Goal: Transaction & Acquisition: Purchase product/service

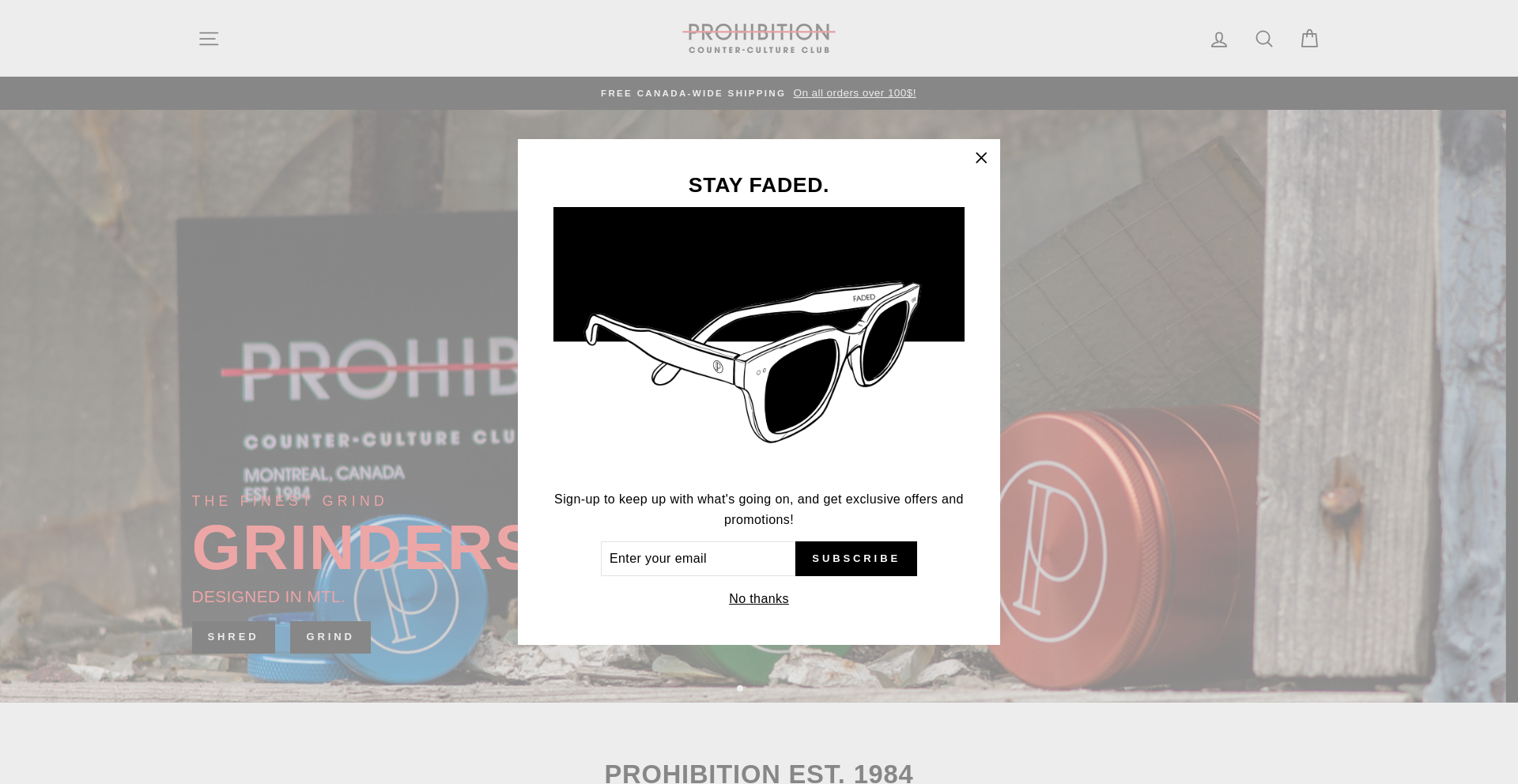
drag, startPoint x: 186, startPoint y: 28, endPoint x: 207, endPoint y: 40, distance: 24.2
click at [194, 32] on div "STAY FADED. Sign-up to keep up with what's going on, and get exclusive offers a…" at bounding box center [759, 392] width 1518 height 784
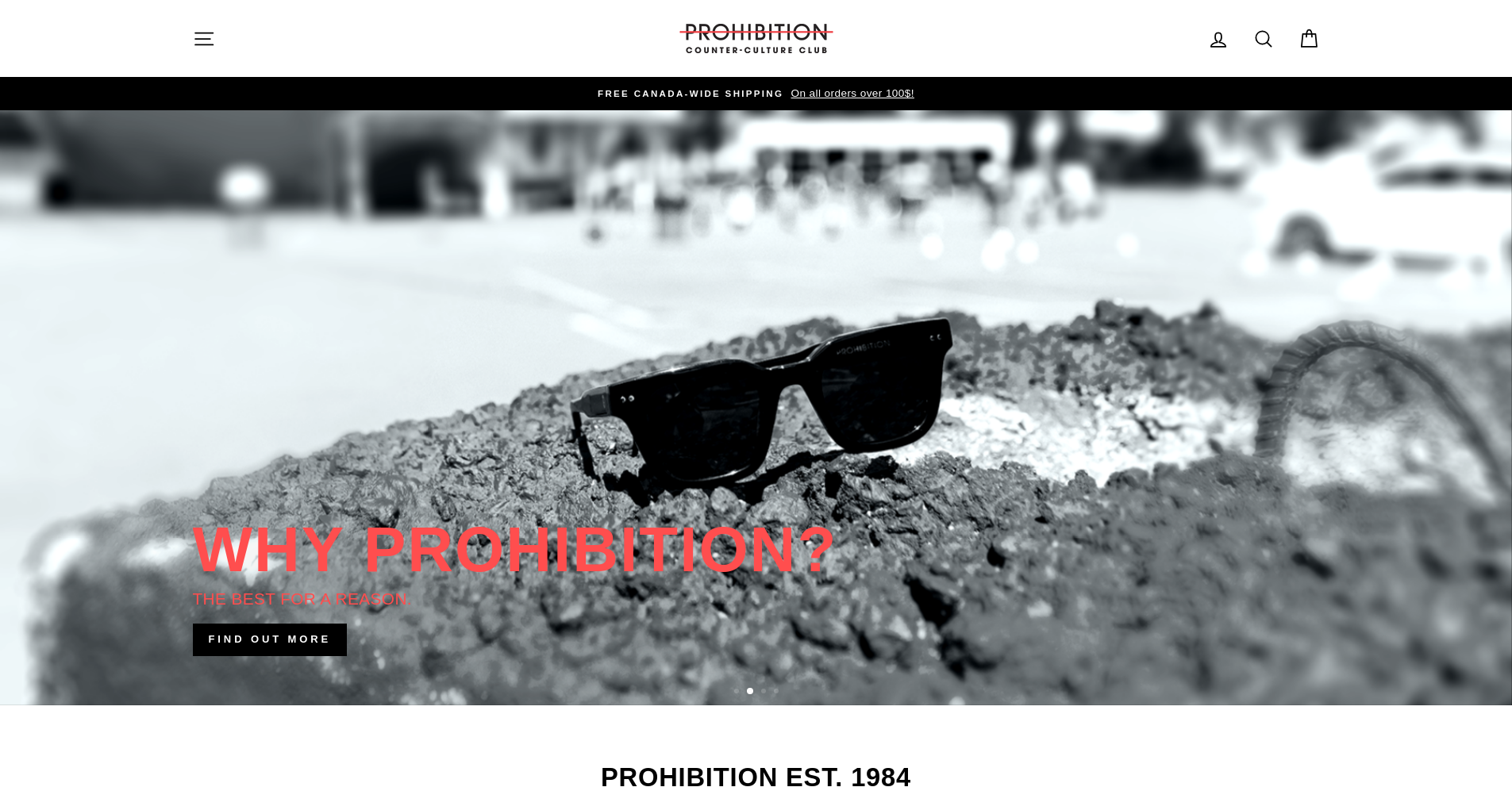
click at [199, 35] on icon "button" at bounding box center [204, 39] width 23 height 23
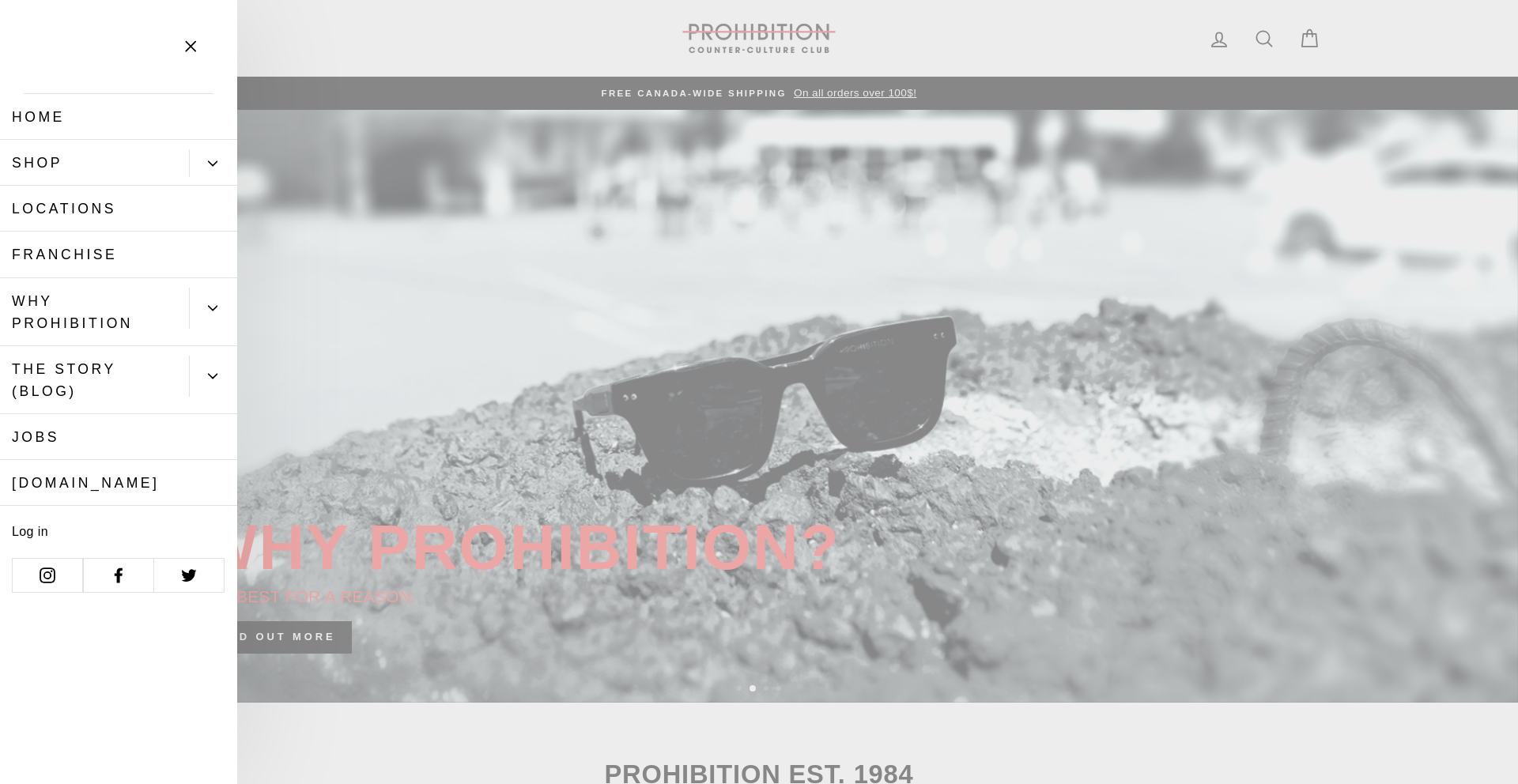
click at [100, 163] on link "Shop" at bounding box center [94, 163] width 189 height 46
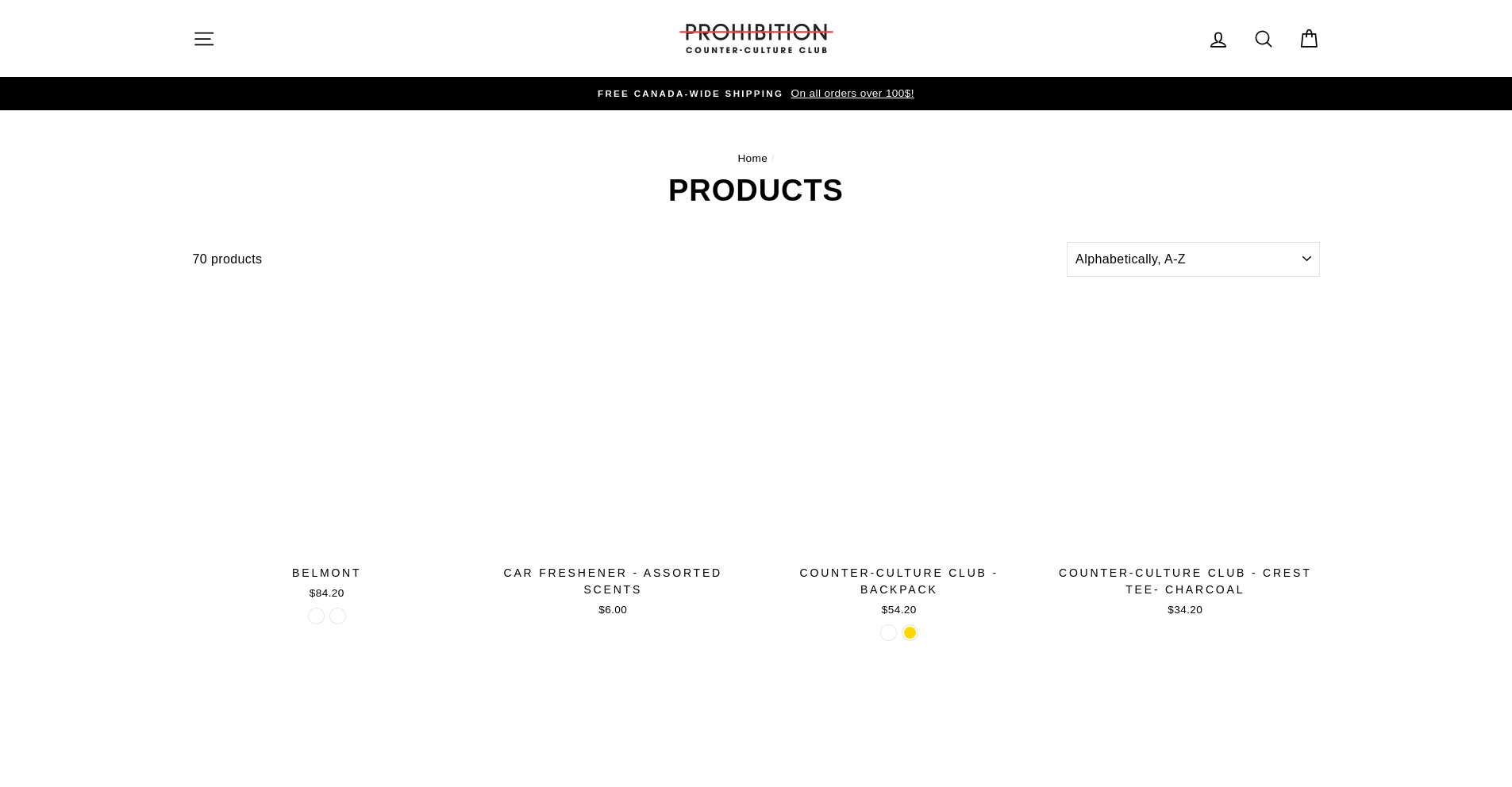
scroll to position [1817, 0]
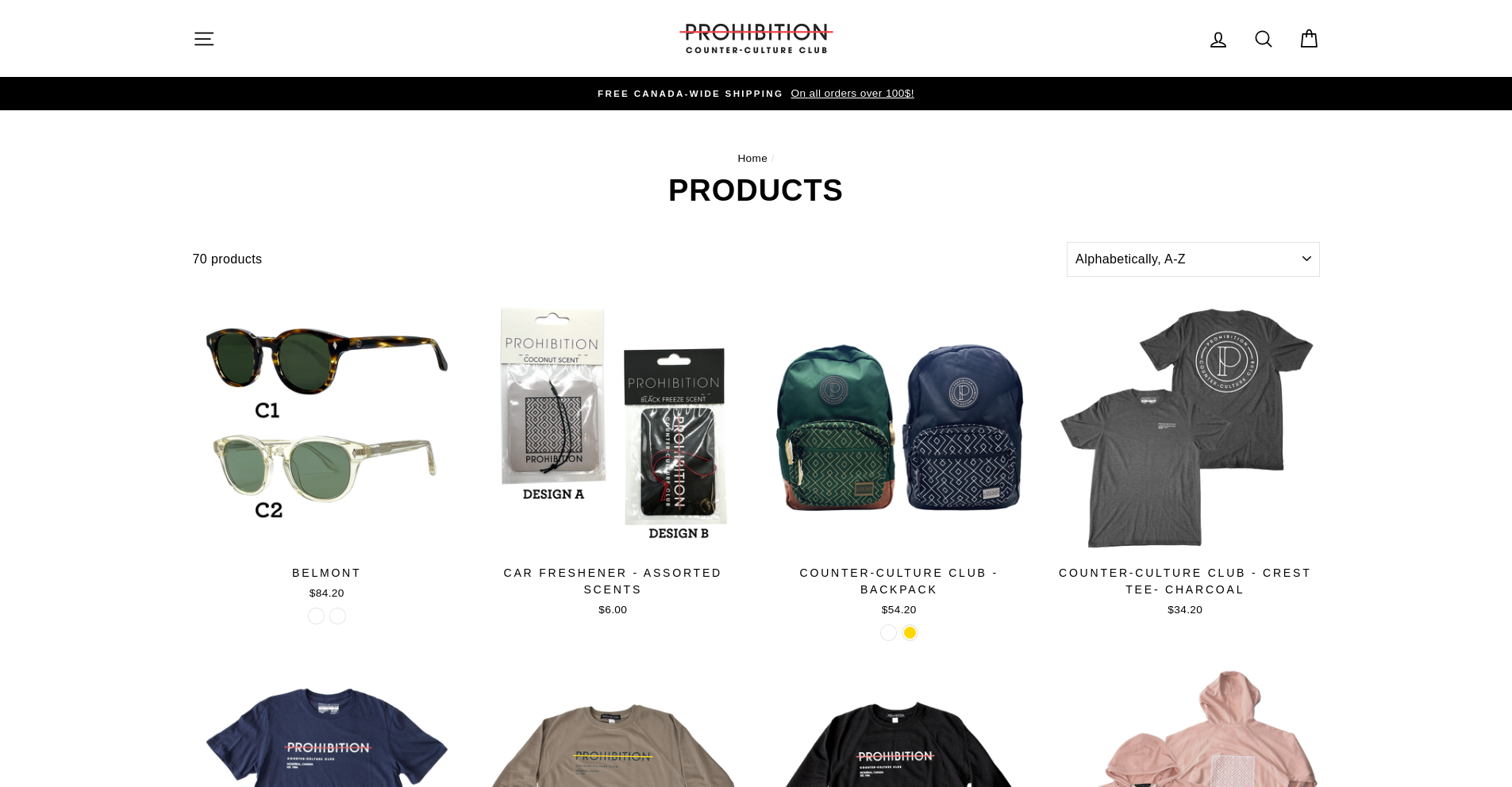
drag, startPoint x: 488, startPoint y: 194, endPoint x: 479, endPoint y: 193, distance: 9.1
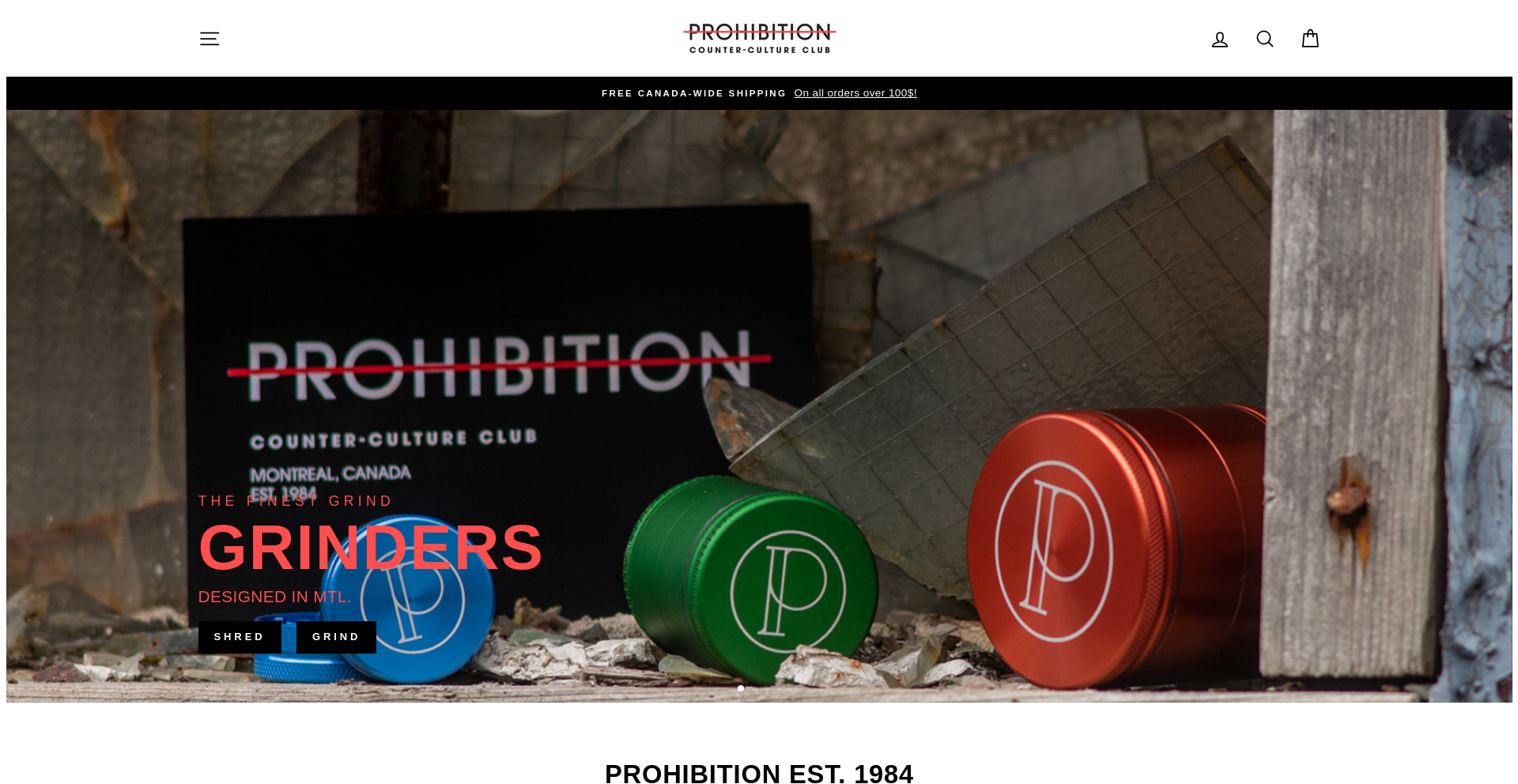
scroll to position [1811, 0]
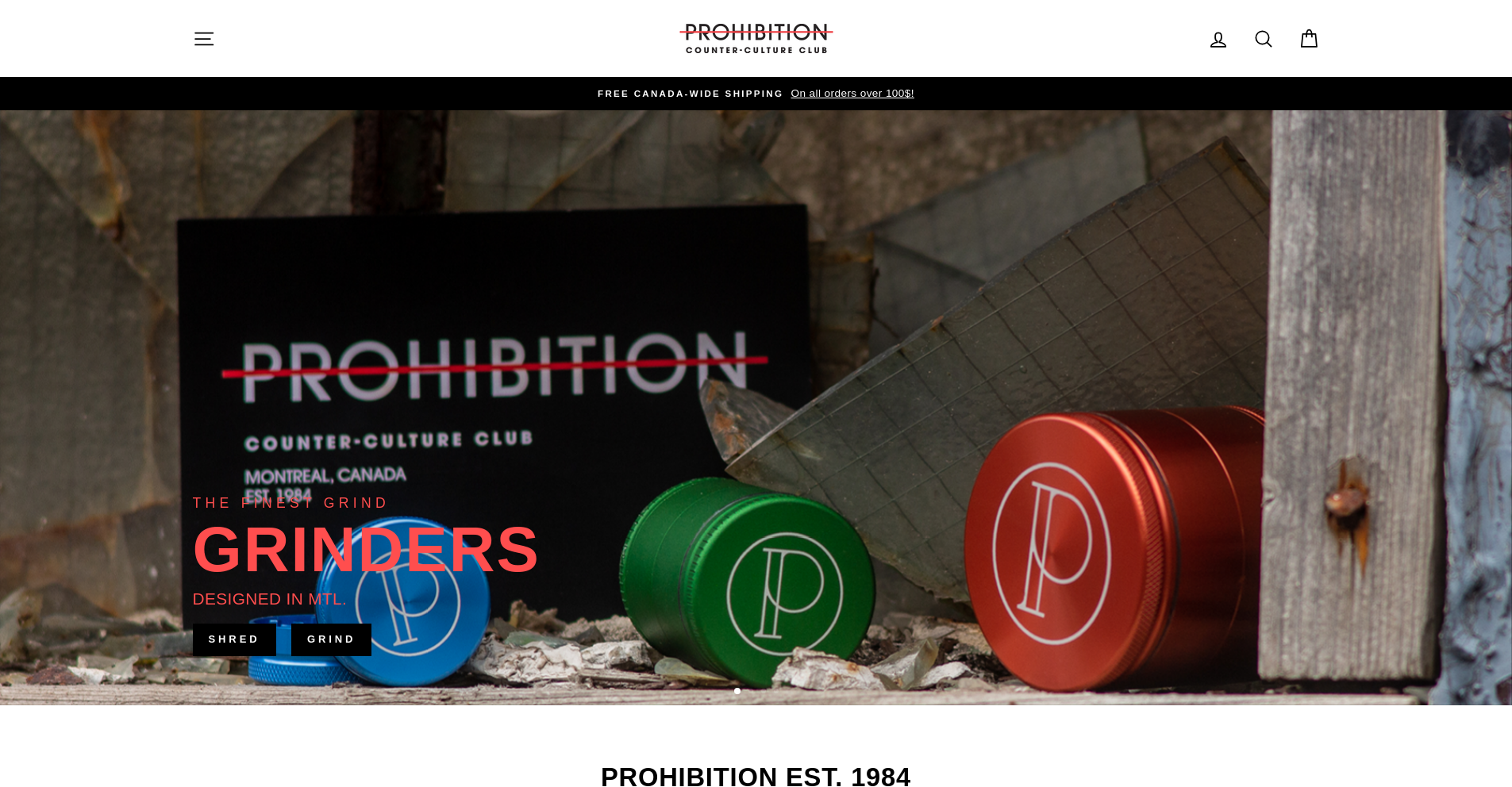
click at [199, 51] on button "Site navigation" at bounding box center [204, 39] width 42 height 34
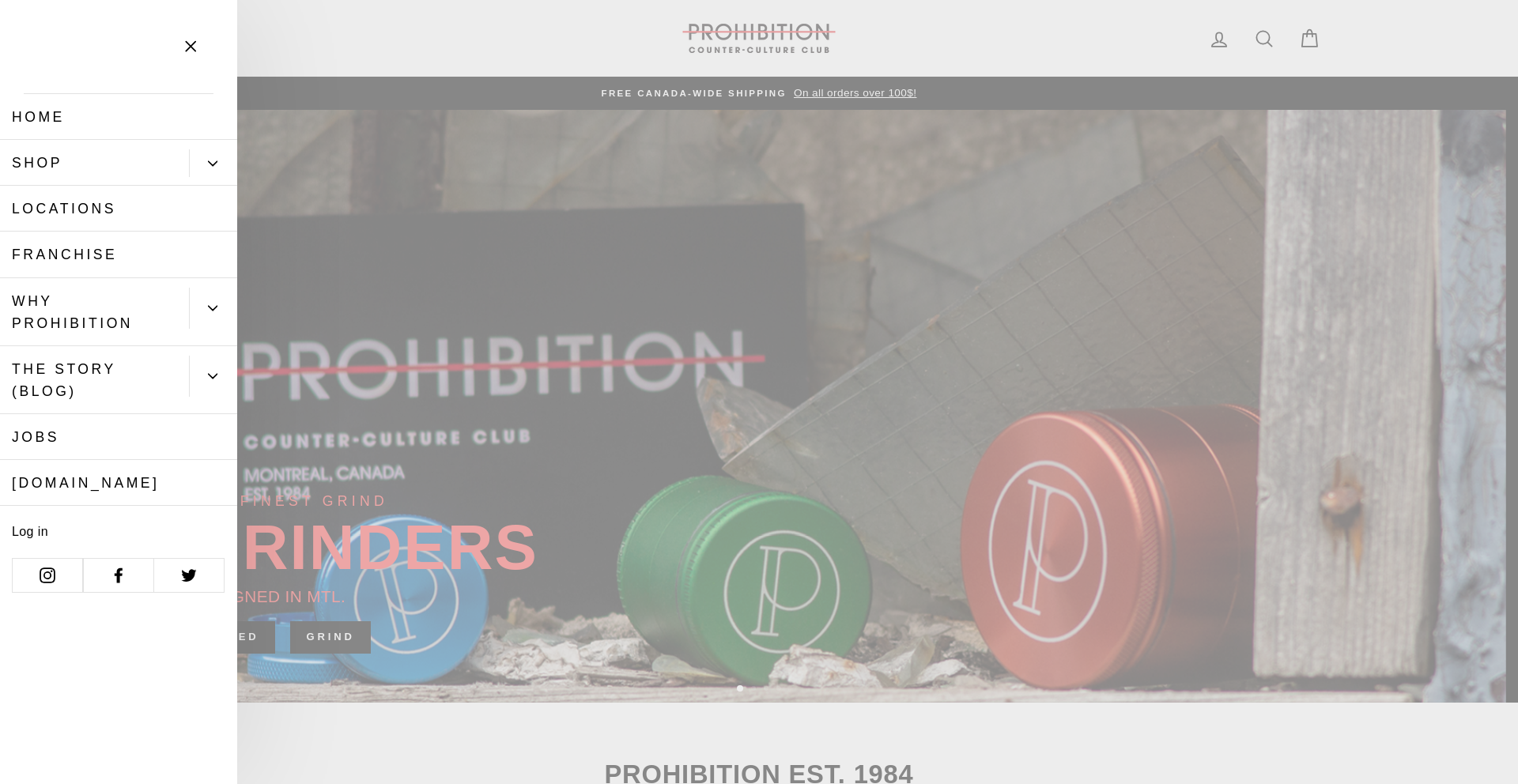
click at [212, 164] on icon "Primary" at bounding box center [213, 164] width 8 height 4
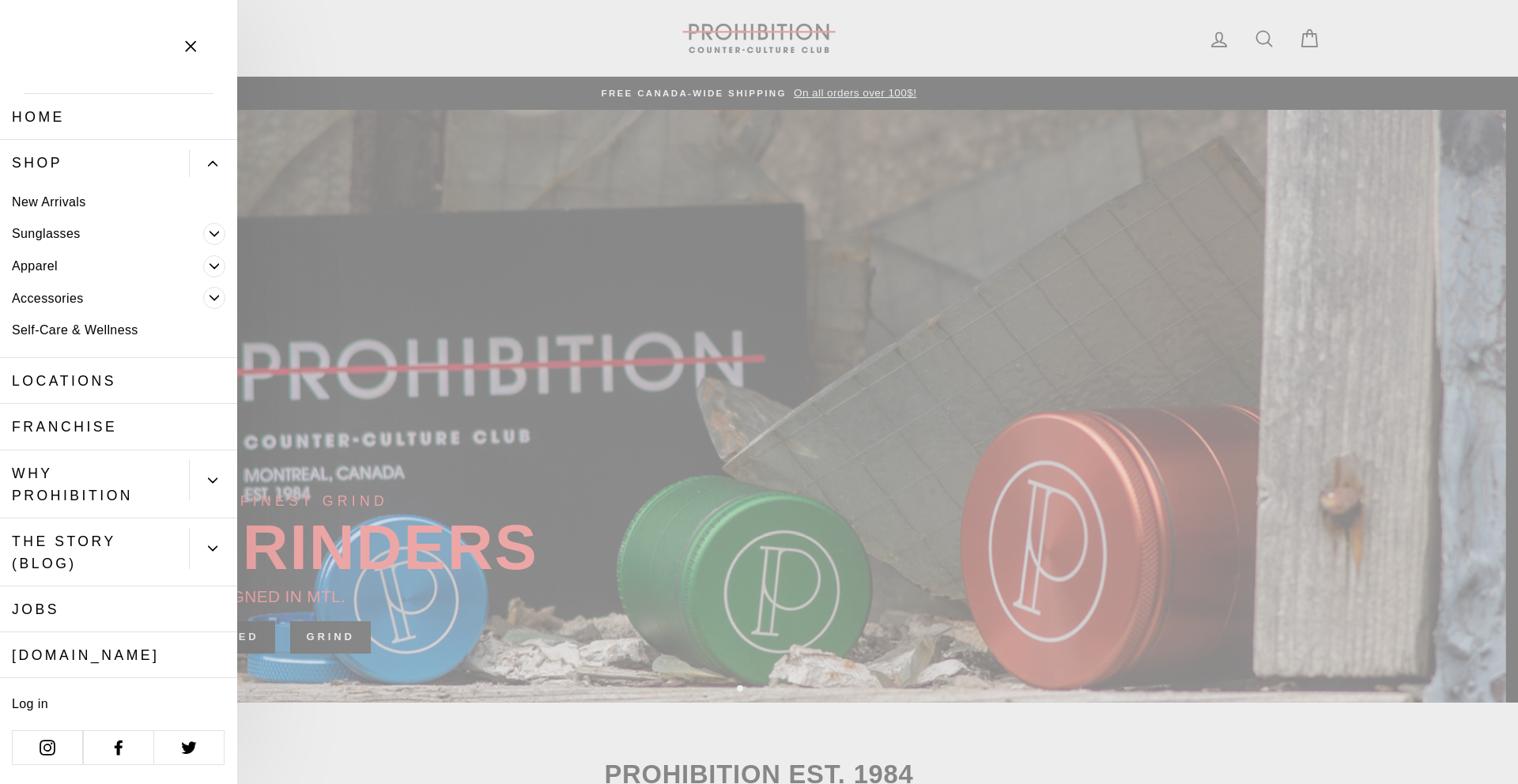
click at [213, 291] on span "Primary" at bounding box center [214, 298] width 23 height 23
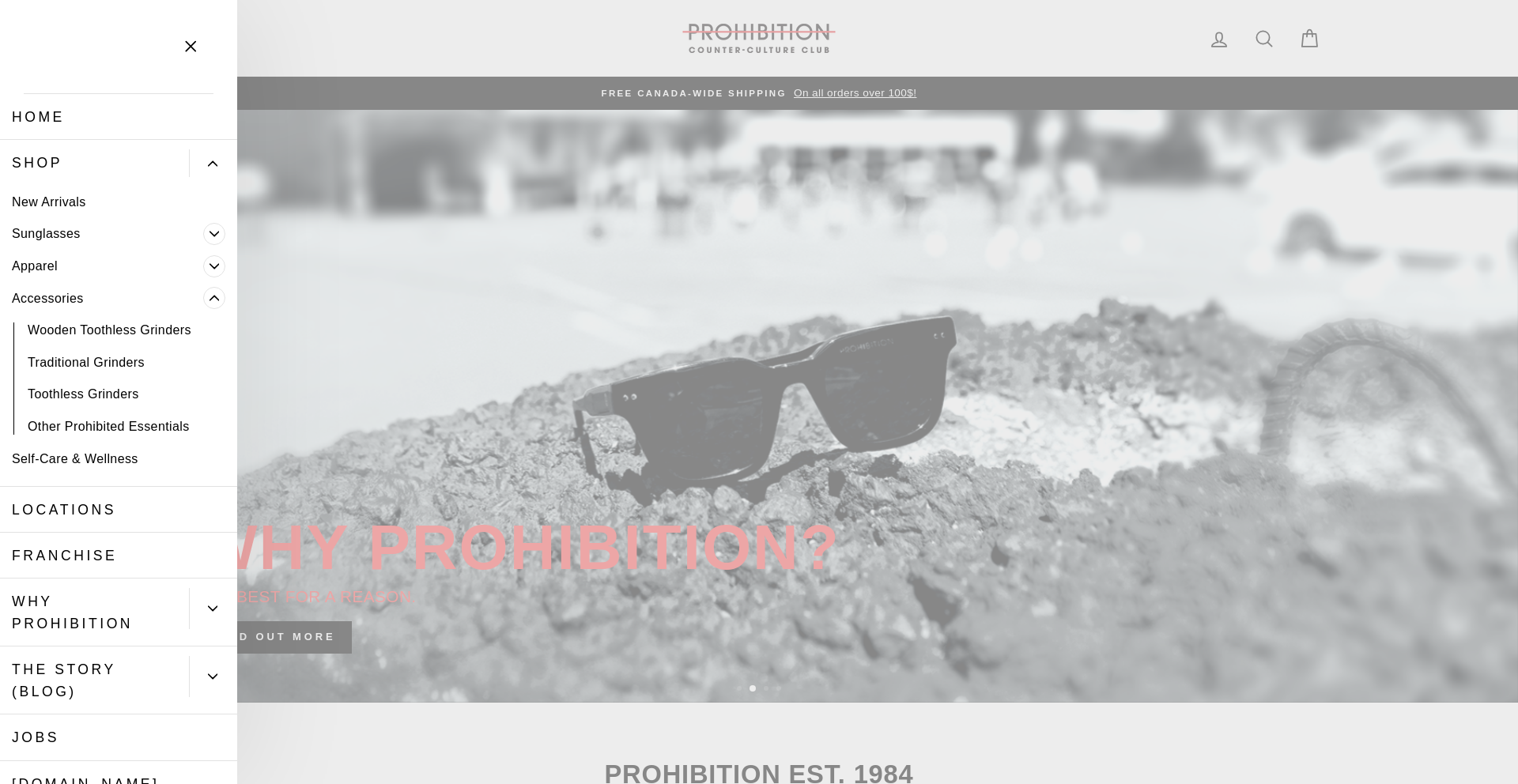
click at [211, 266] on icon "Primary" at bounding box center [214, 266] width 8 height 4
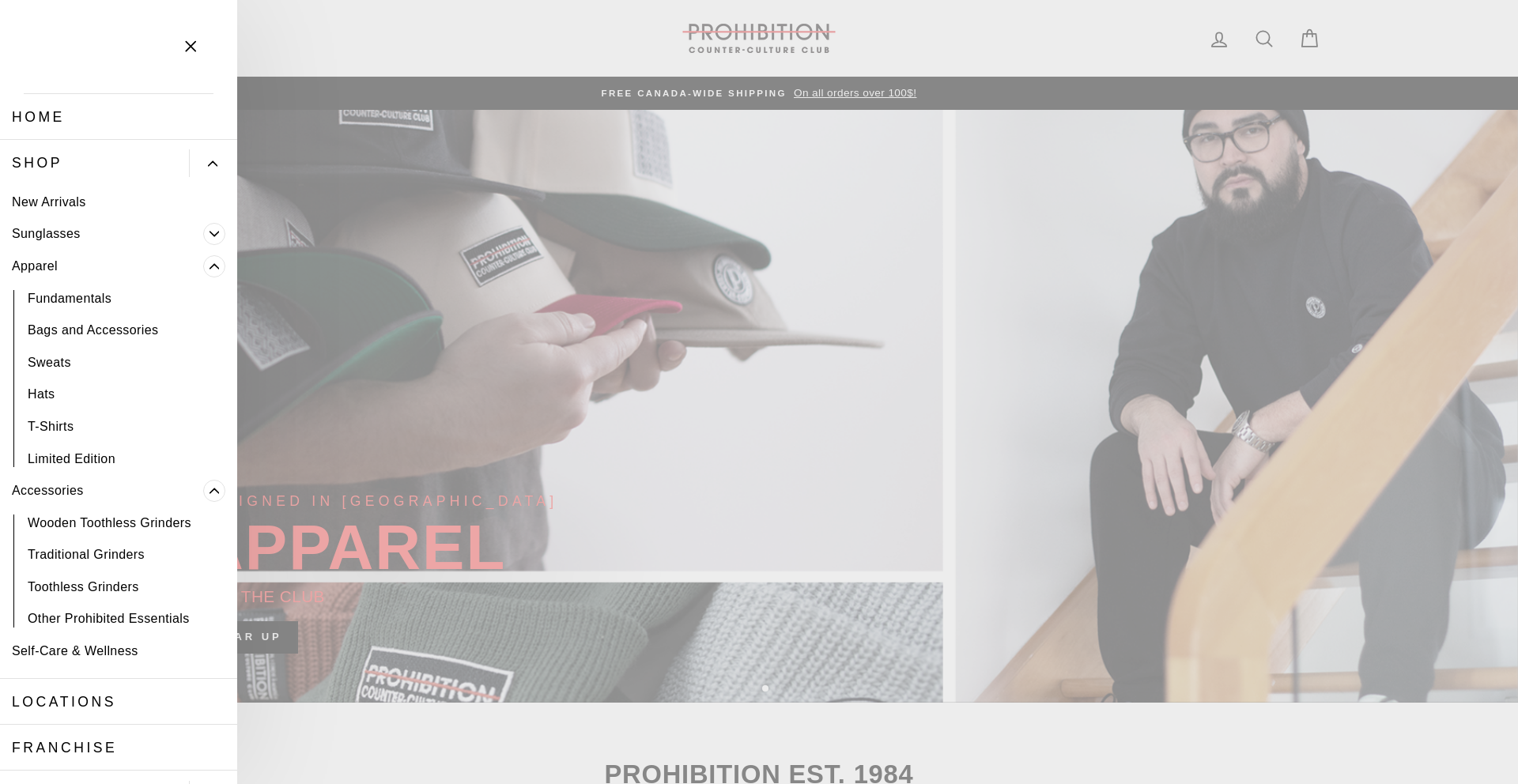
click at [203, 241] on span "Primary" at bounding box center [214, 234] width 23 height 23
click at [210, 237] on icon "Primary" at bounding box center [214, 234] width 9 height 9
click at [210, 231] on icon "Primary" at bounding box center [214, 234] width 9 height 9
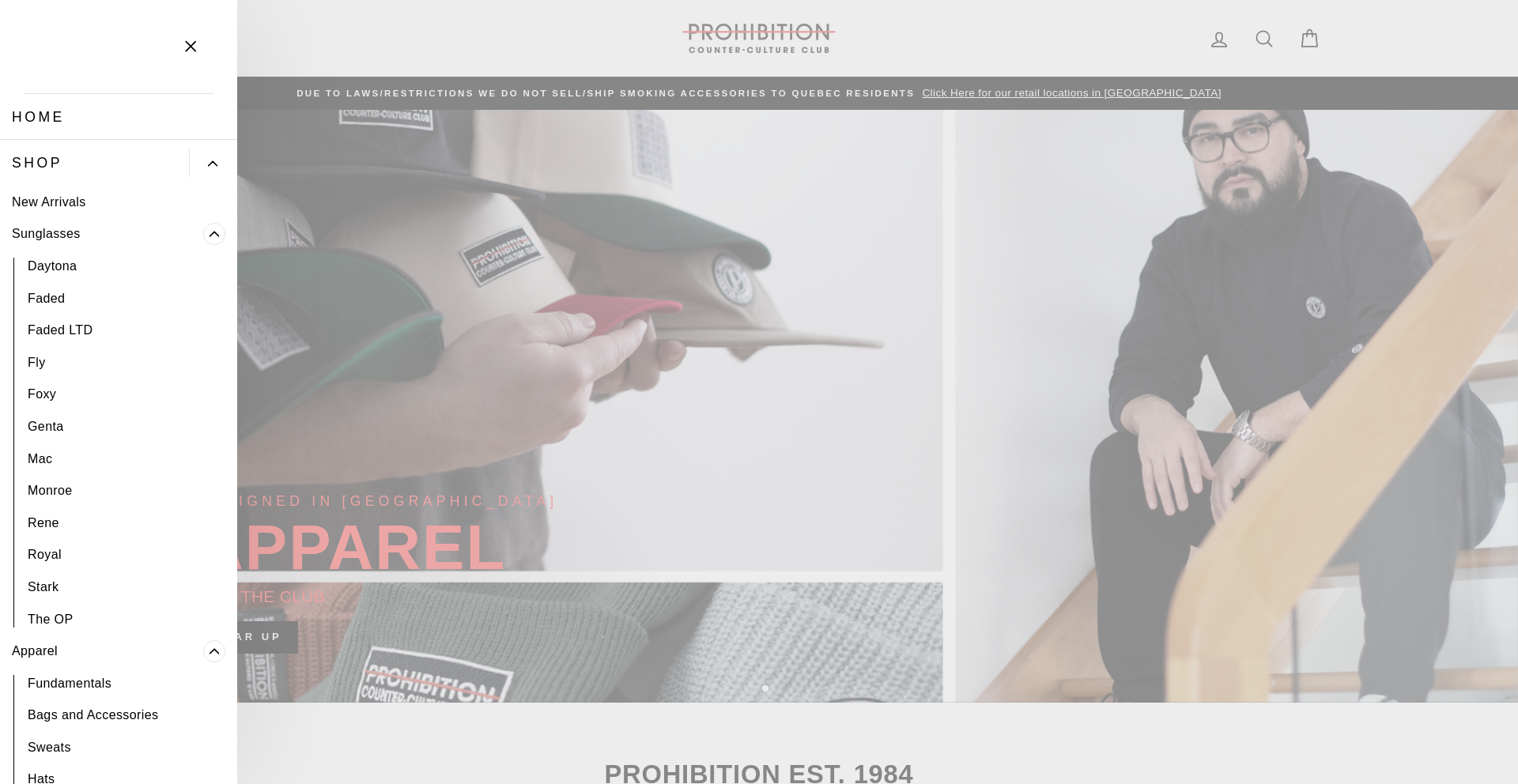
click at [211, 232] on icon "Primary" at bounding box center [214, 233] width 8 height 4
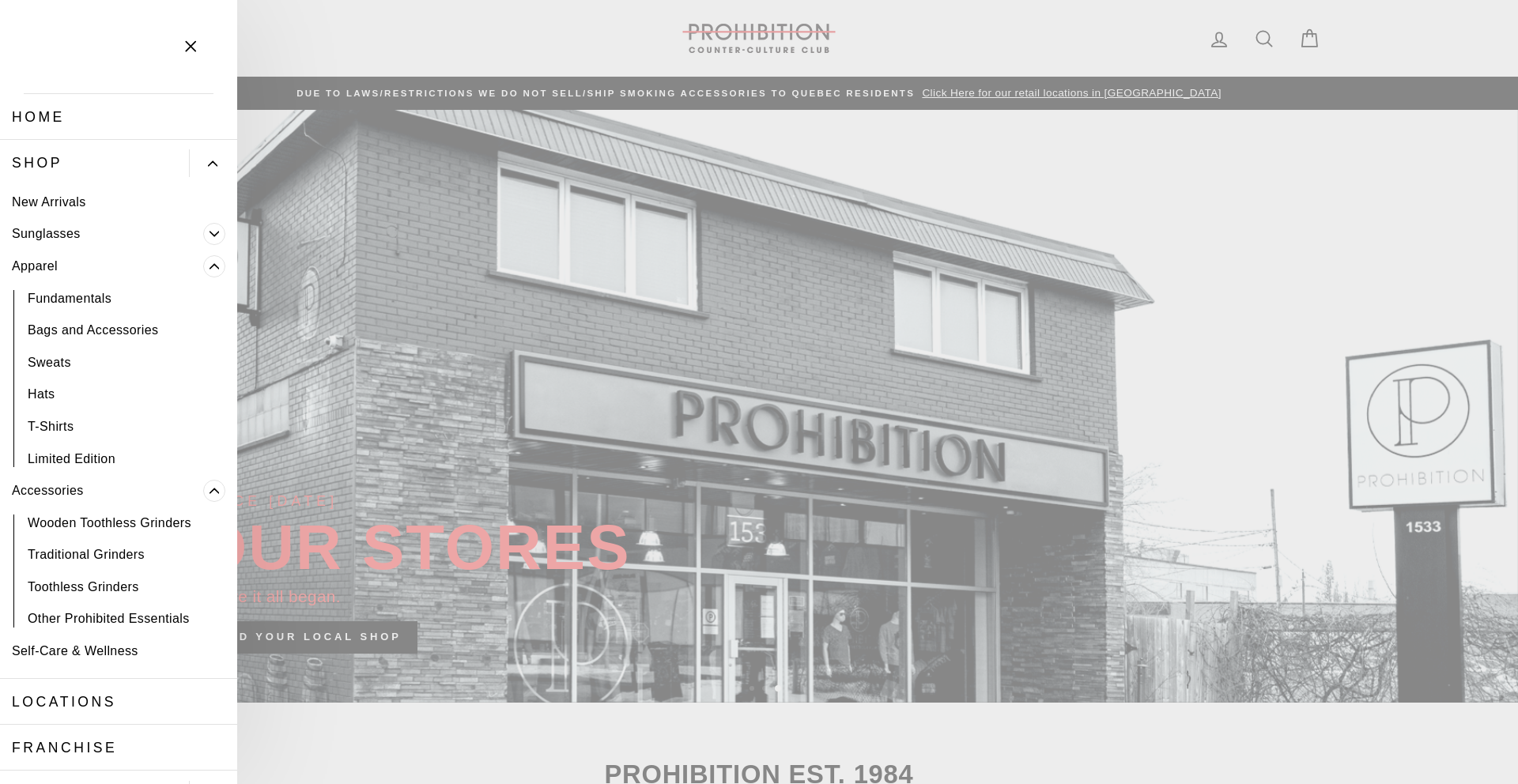
click at [210, 269] on icon "Primary" at bounding box center [214, 266] width 9 height 9
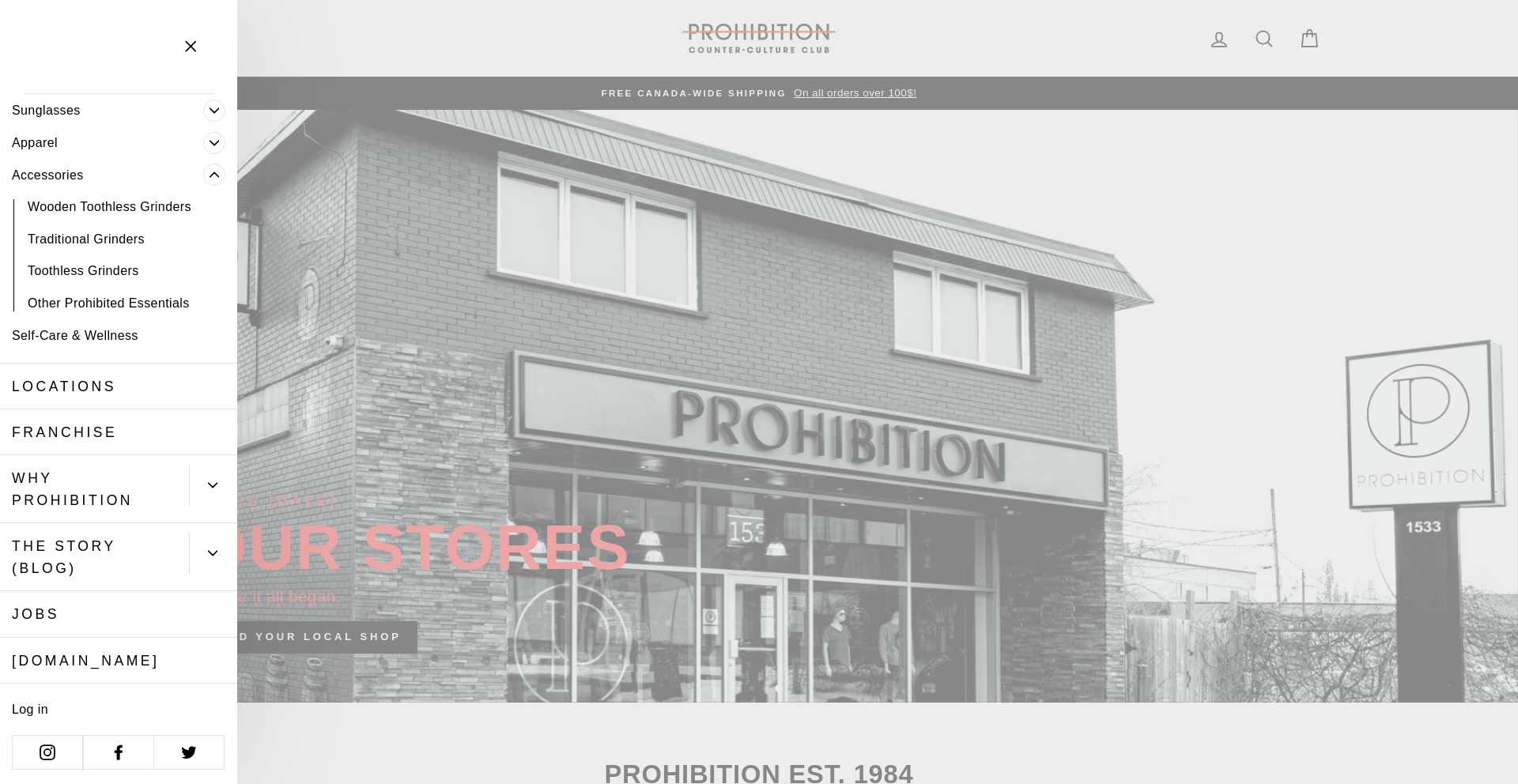
scroll to position [124, 0]
click at [189, 495] on button "Primary" at bounding box center [213, 485] width 48 height 41
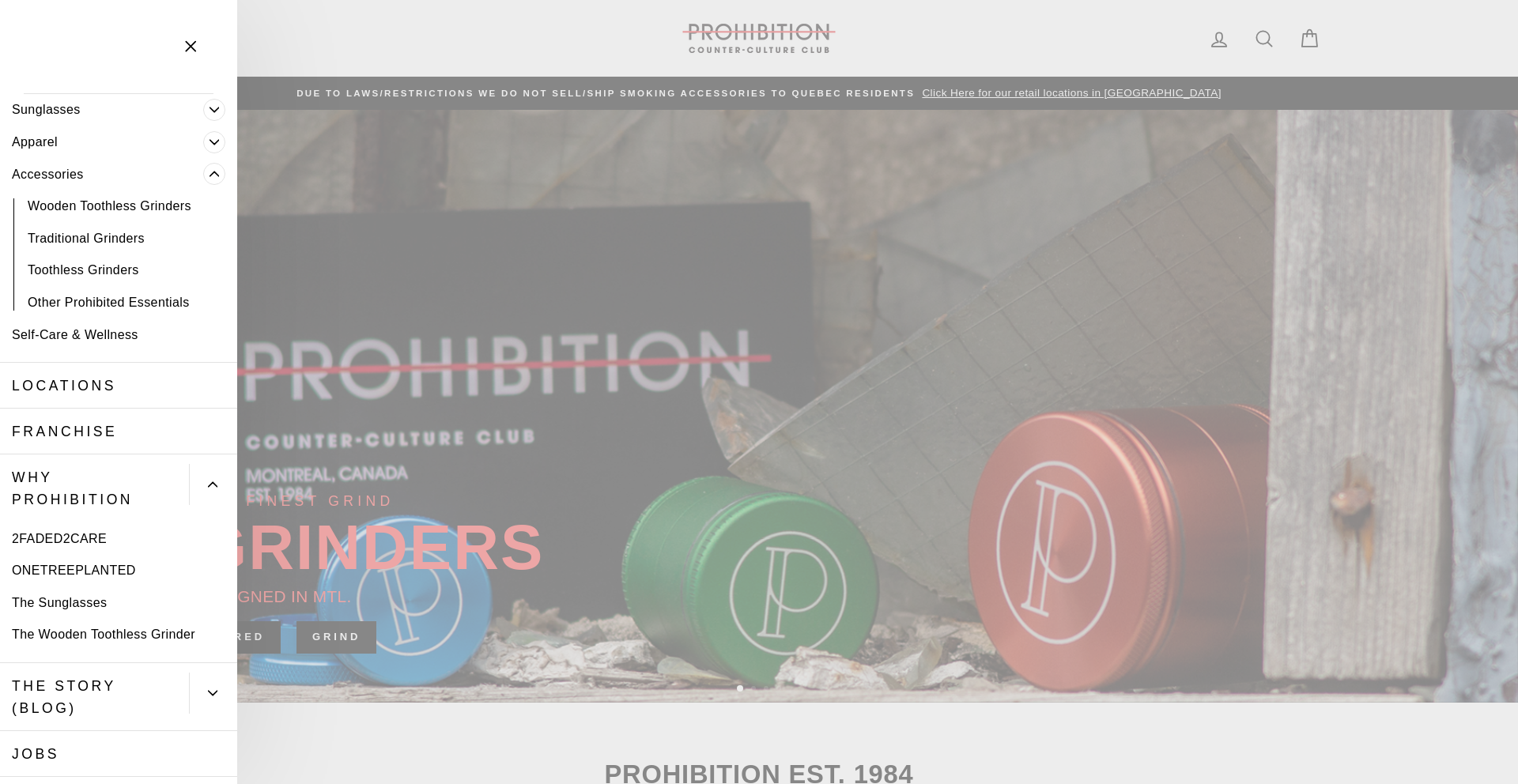
click at [208, 488] on icon "Primary" at bounding box center [213, 484] width 9 height 9
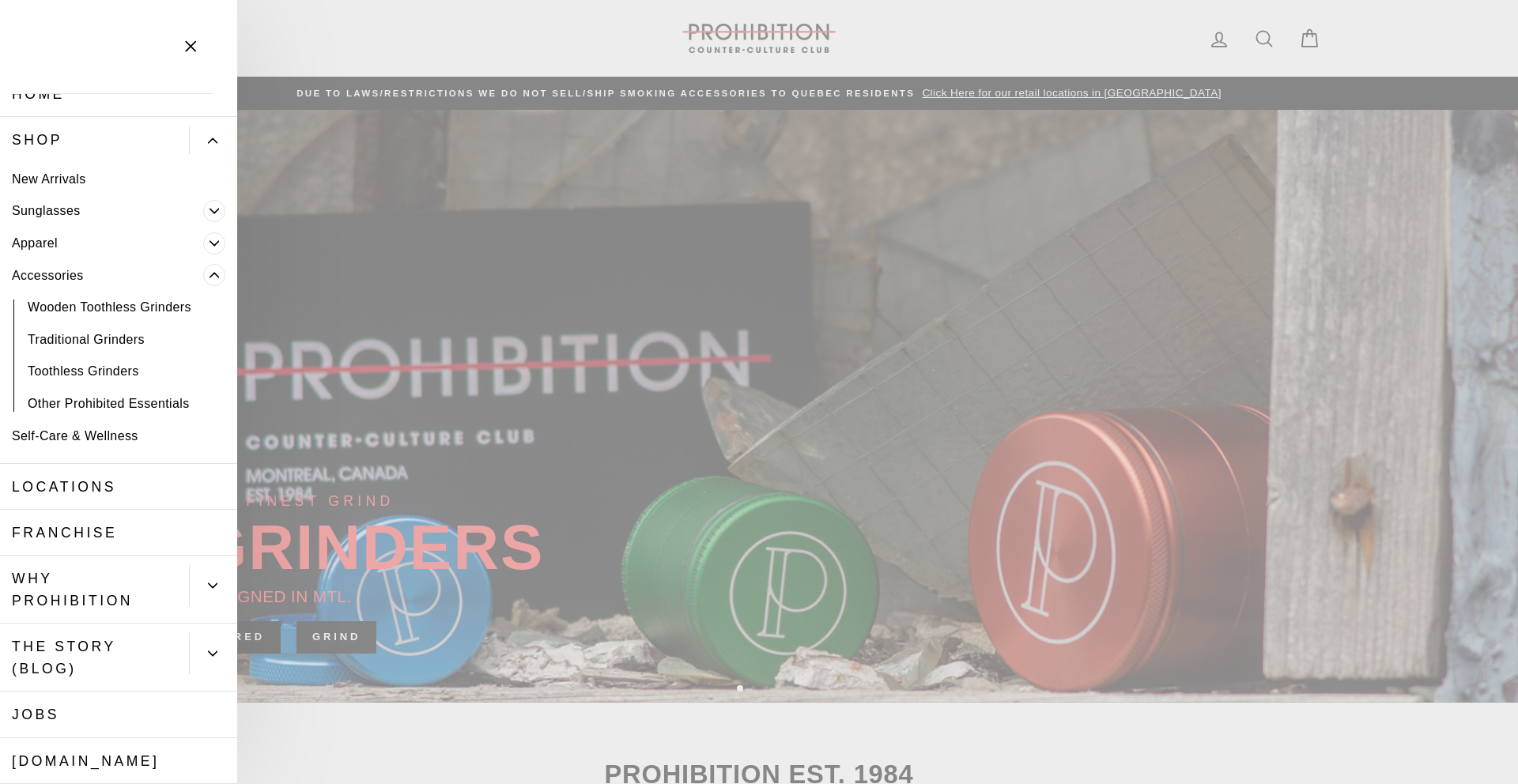
scroll to position [13, 0]
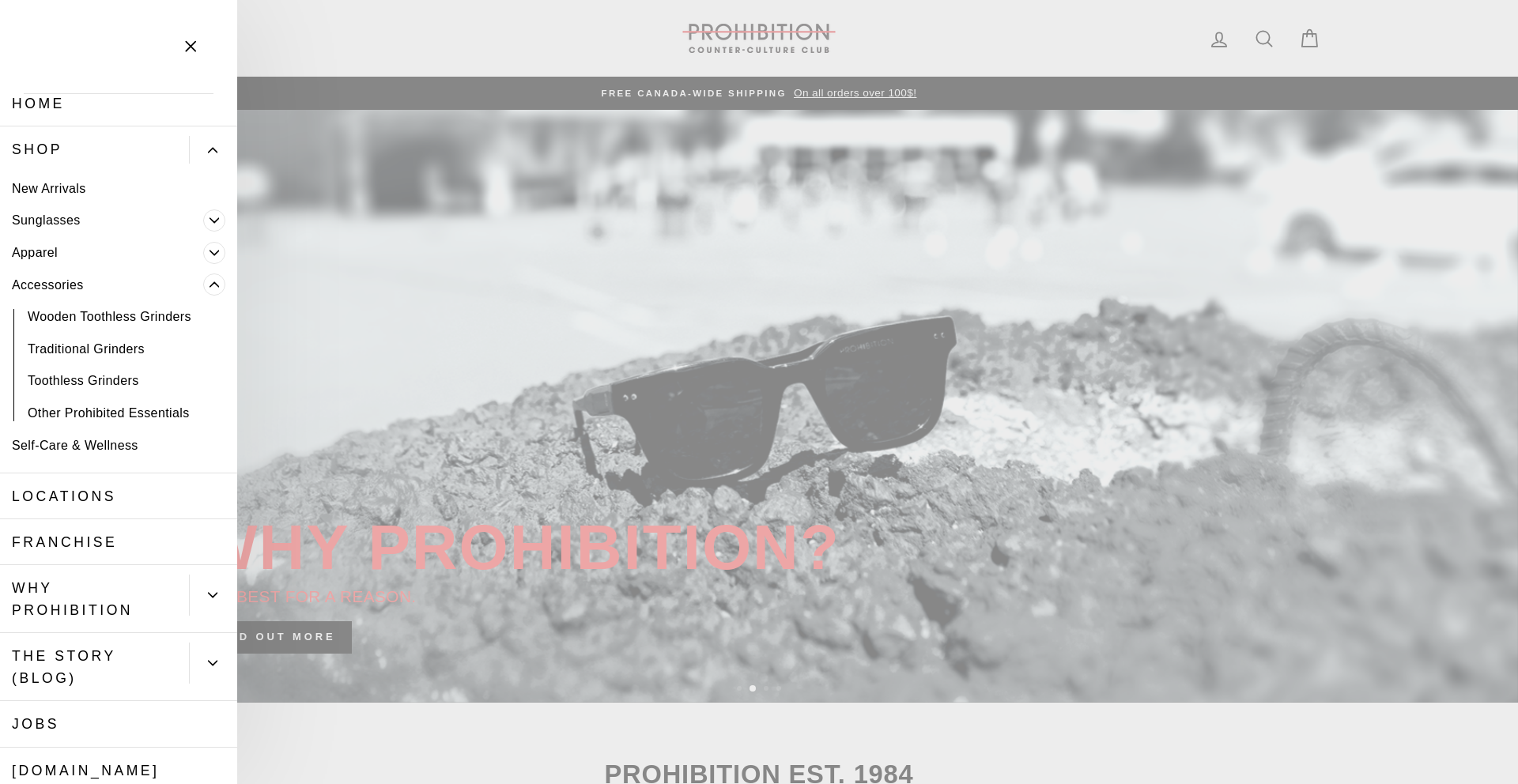
click at [177, 416] on link "Other Prohibited Essentials" at bounding box center [119, 413] width 237 height 32
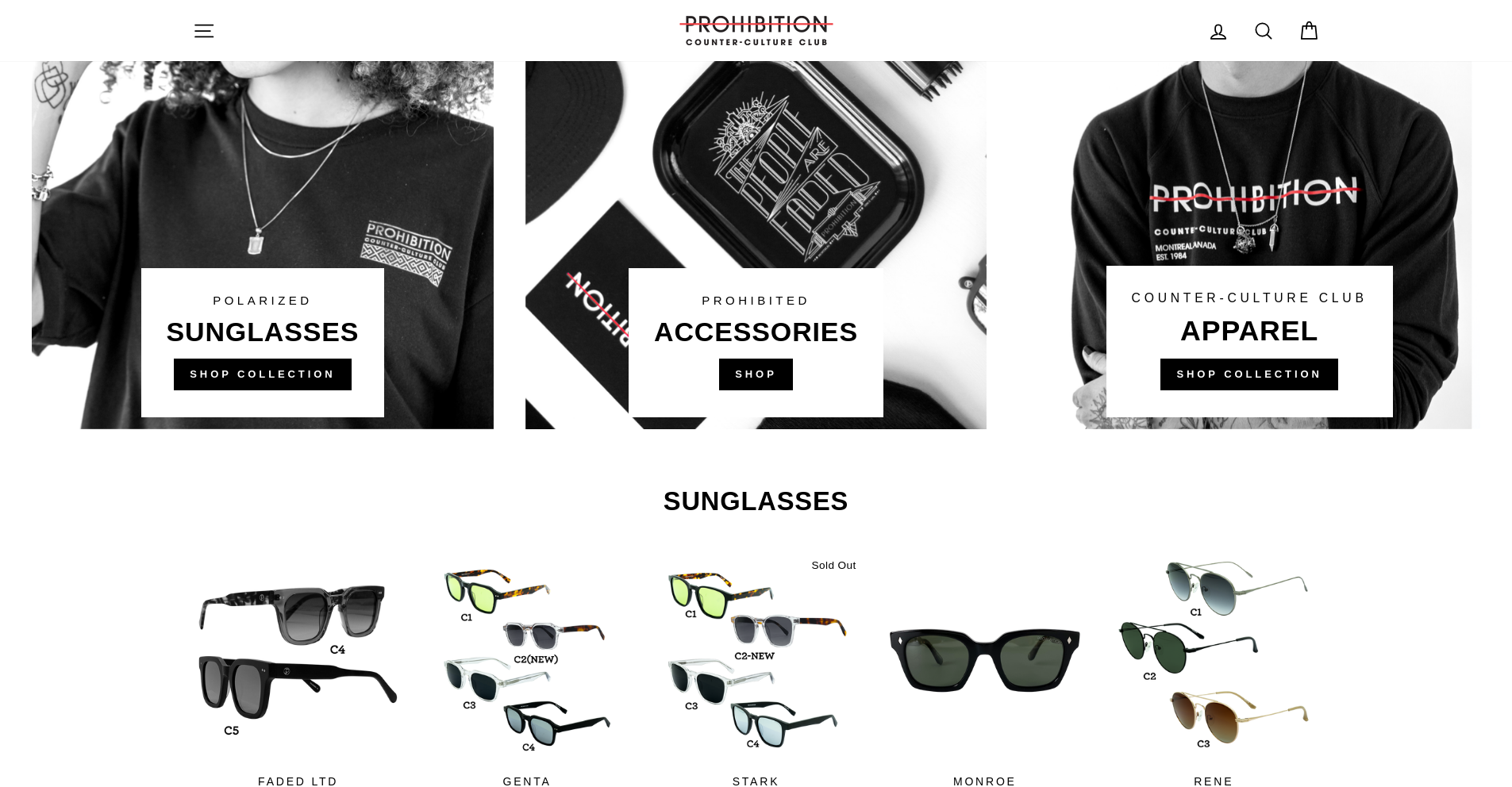
scroll to position [1493, 0]
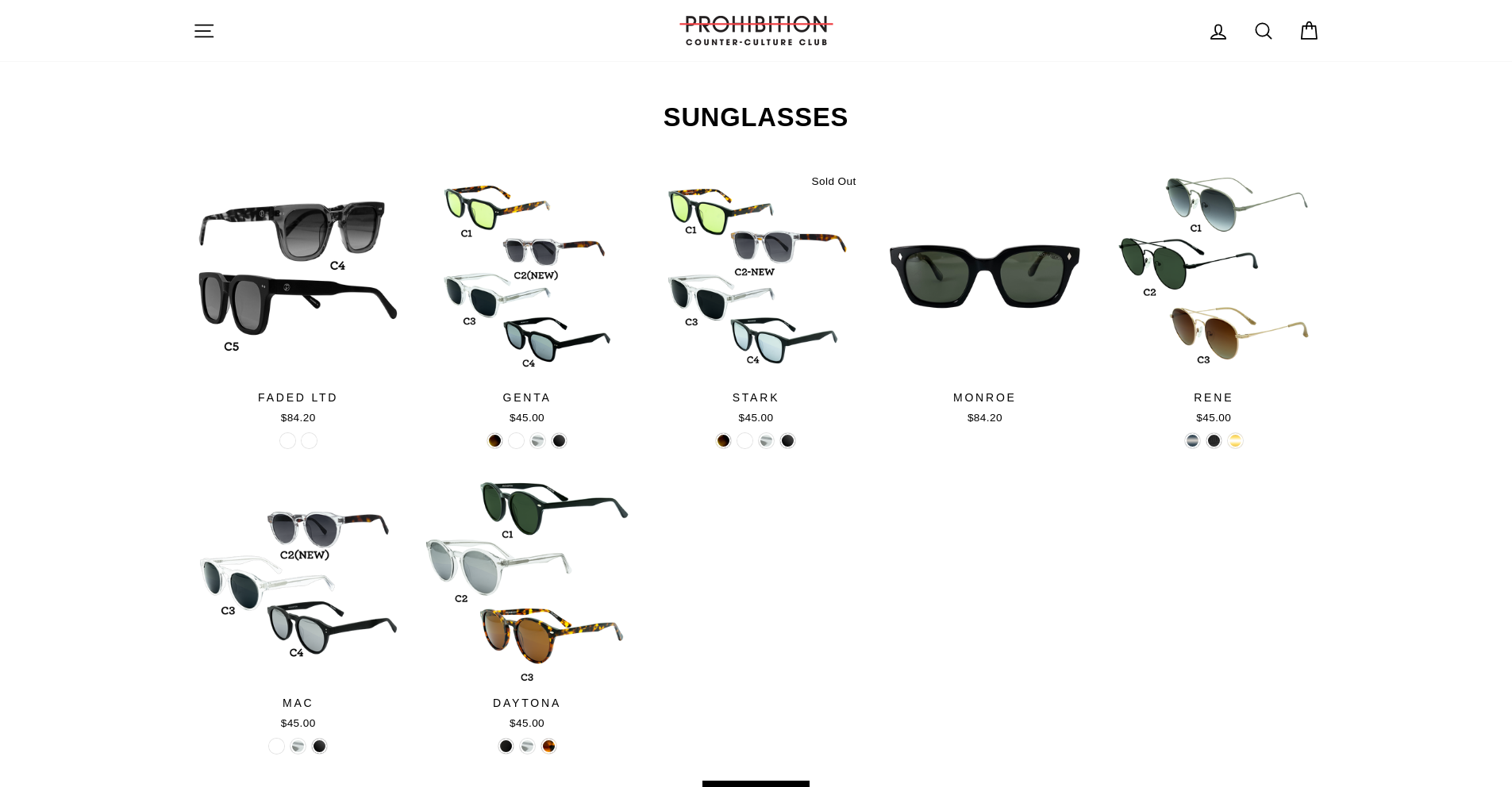
click at [1263, 29] on icon at bounding box center [1264, 31] width 23 height 23
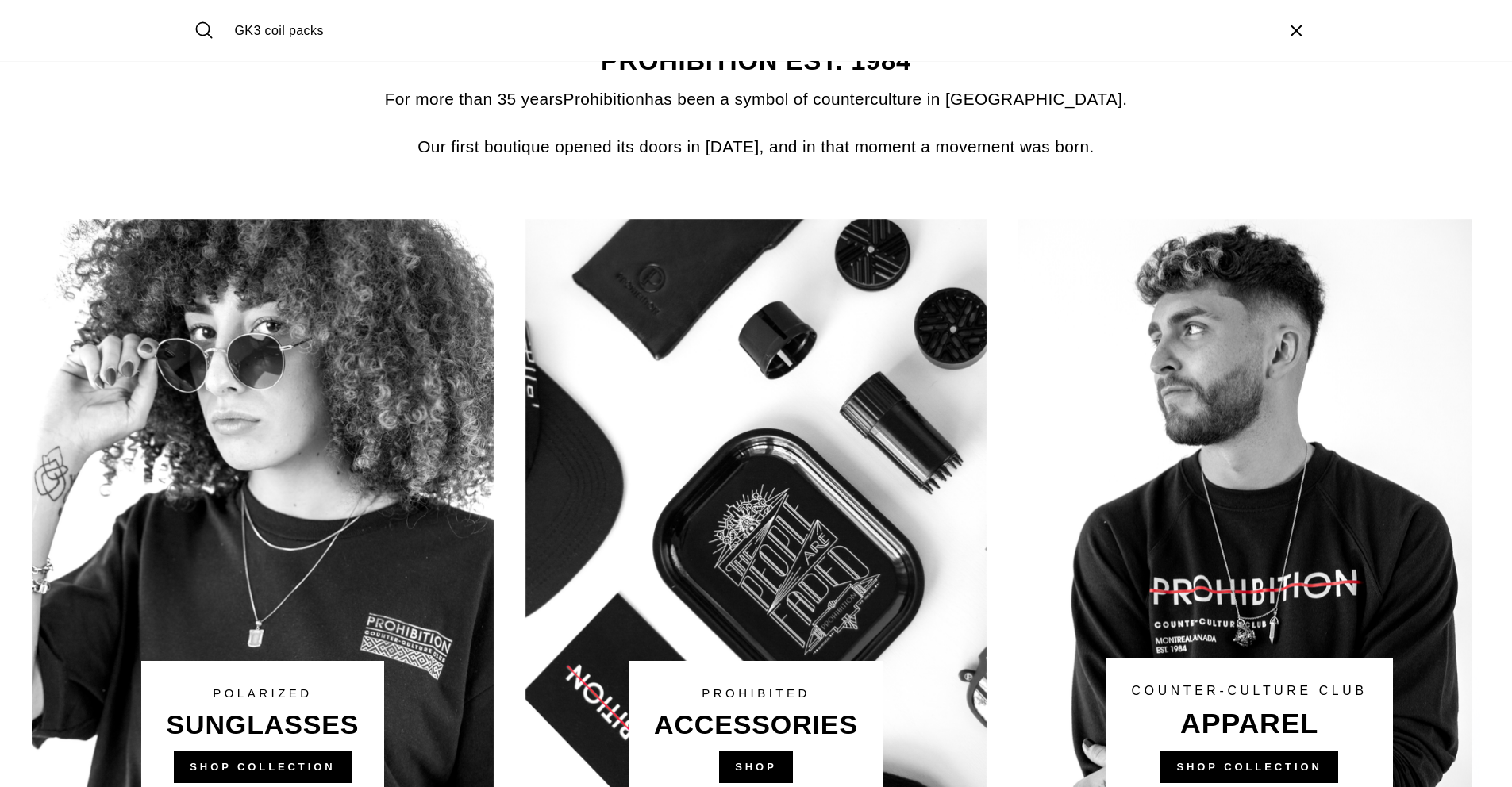
type input "GK3 coil packs"
click at [193, 12] on button "Search" at bounding box center [210, 31] width 34 height 38
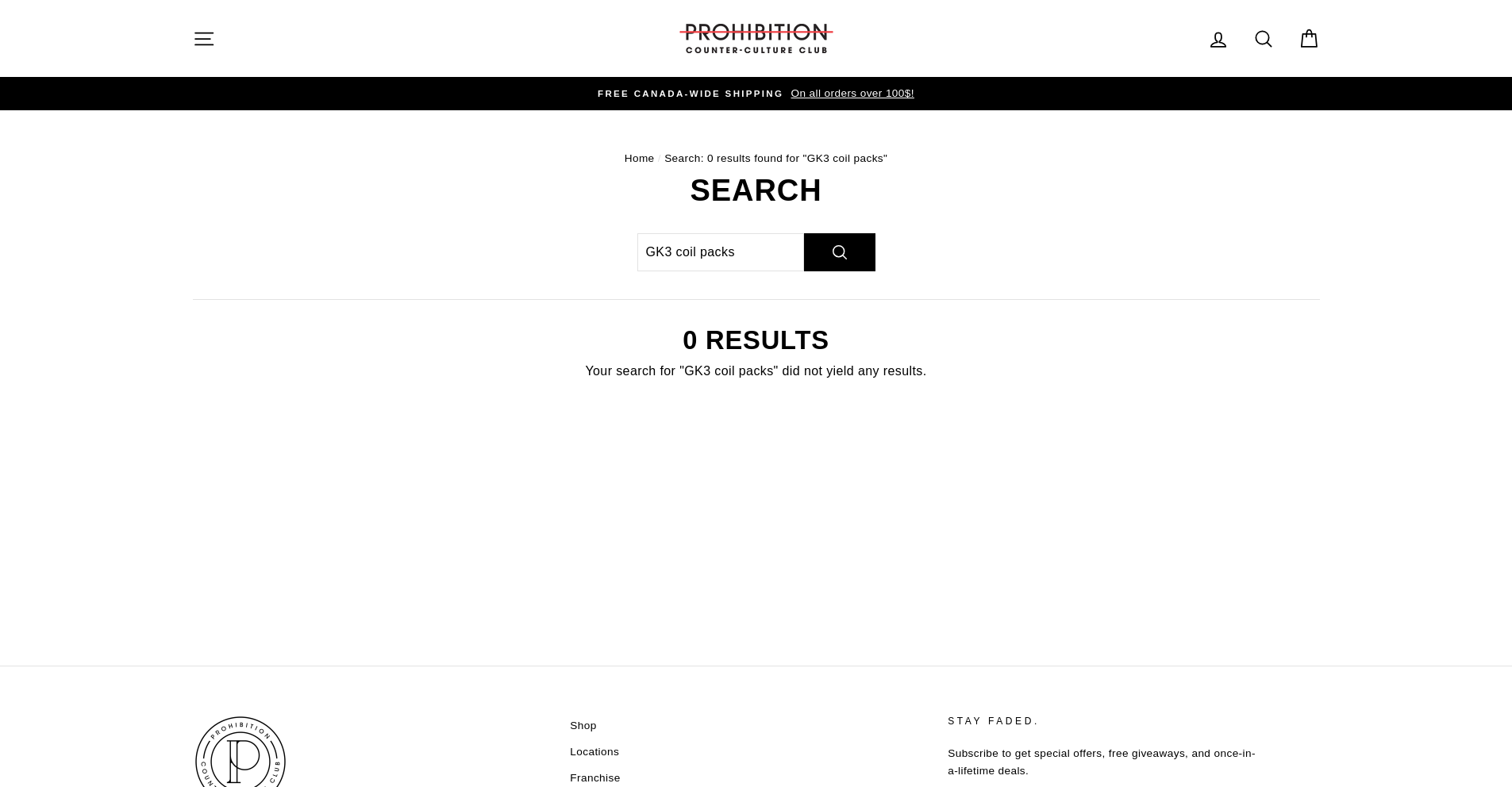
scroll to position [1817, 0]
click at [745, 257] on input "GK3 coil packs" at bounding box center [720, 252] width 167 height 38
drag, startPoint x: 741, startPoint y: 252, endPoint x: 587, endPoint y: 241, distance: 154.4
click at [587, 241] on div "Search GK3 coil packs Search 0 results Your search for "GK3 coil packs" did not…" at bounding box center [748, 298] width 1144 height 246
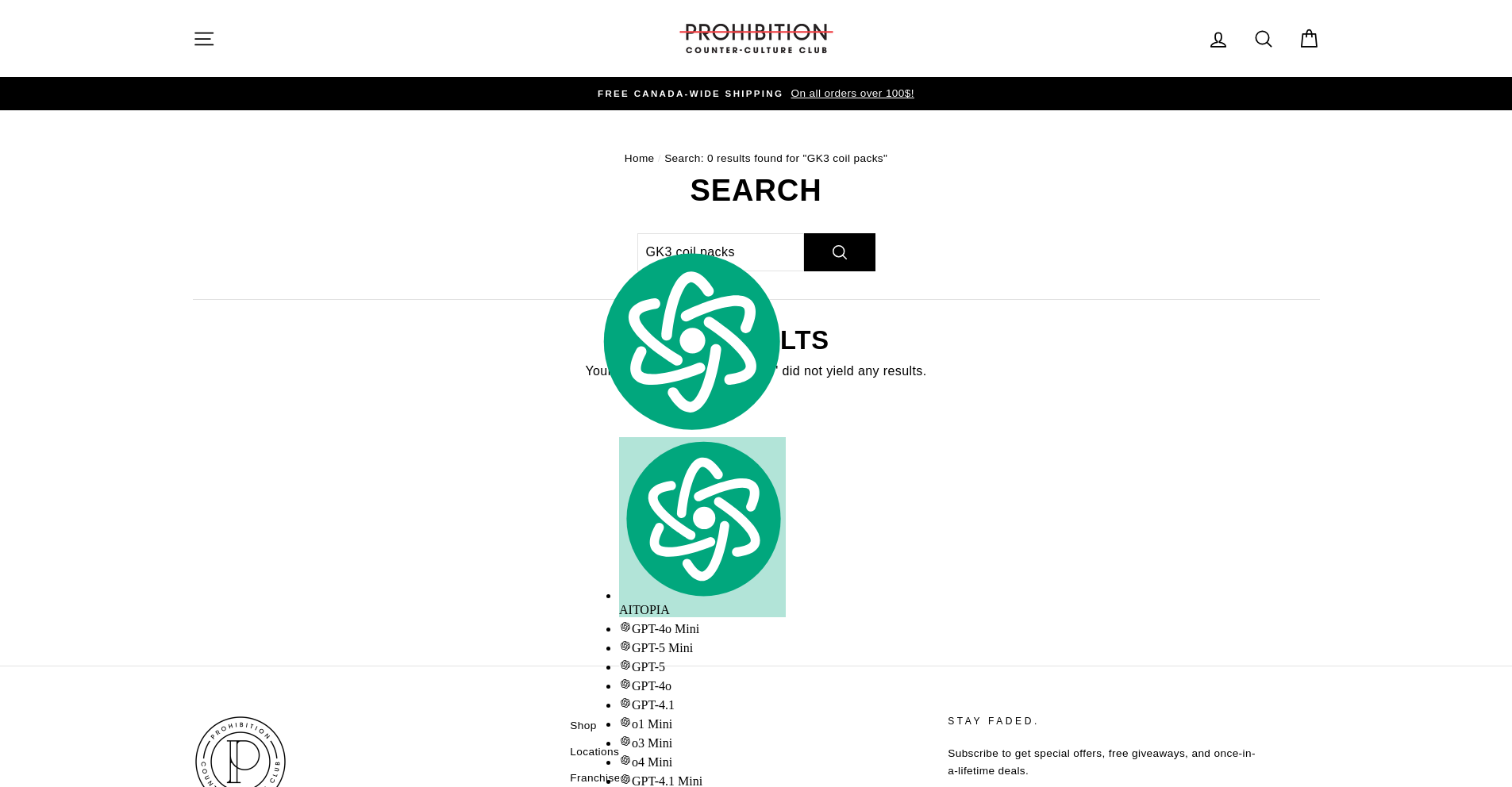
click at [565, 322] on div "Search GK3 coil packs Search 0 results Your search for "GK3 coil packs" did not…" at bounding box center [748, 298] width 1144 height 246
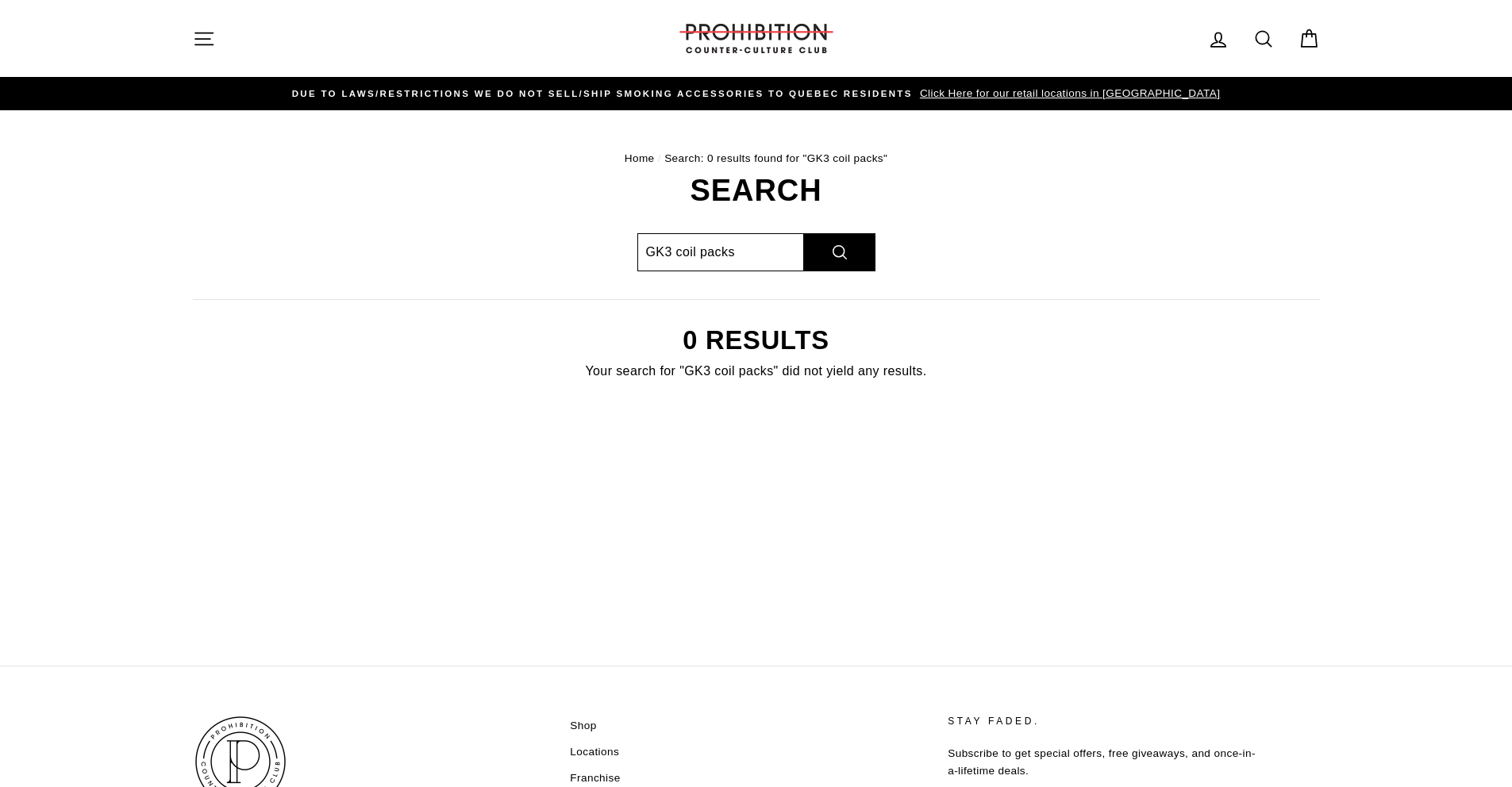
click at [674, 252] on input "GK3 coil packs" at bounding box center [720, 252] width 167 height 38
click at [645, 253] on input "GK3 coil packs" at bounding box center [720, 252] width 167 height 38
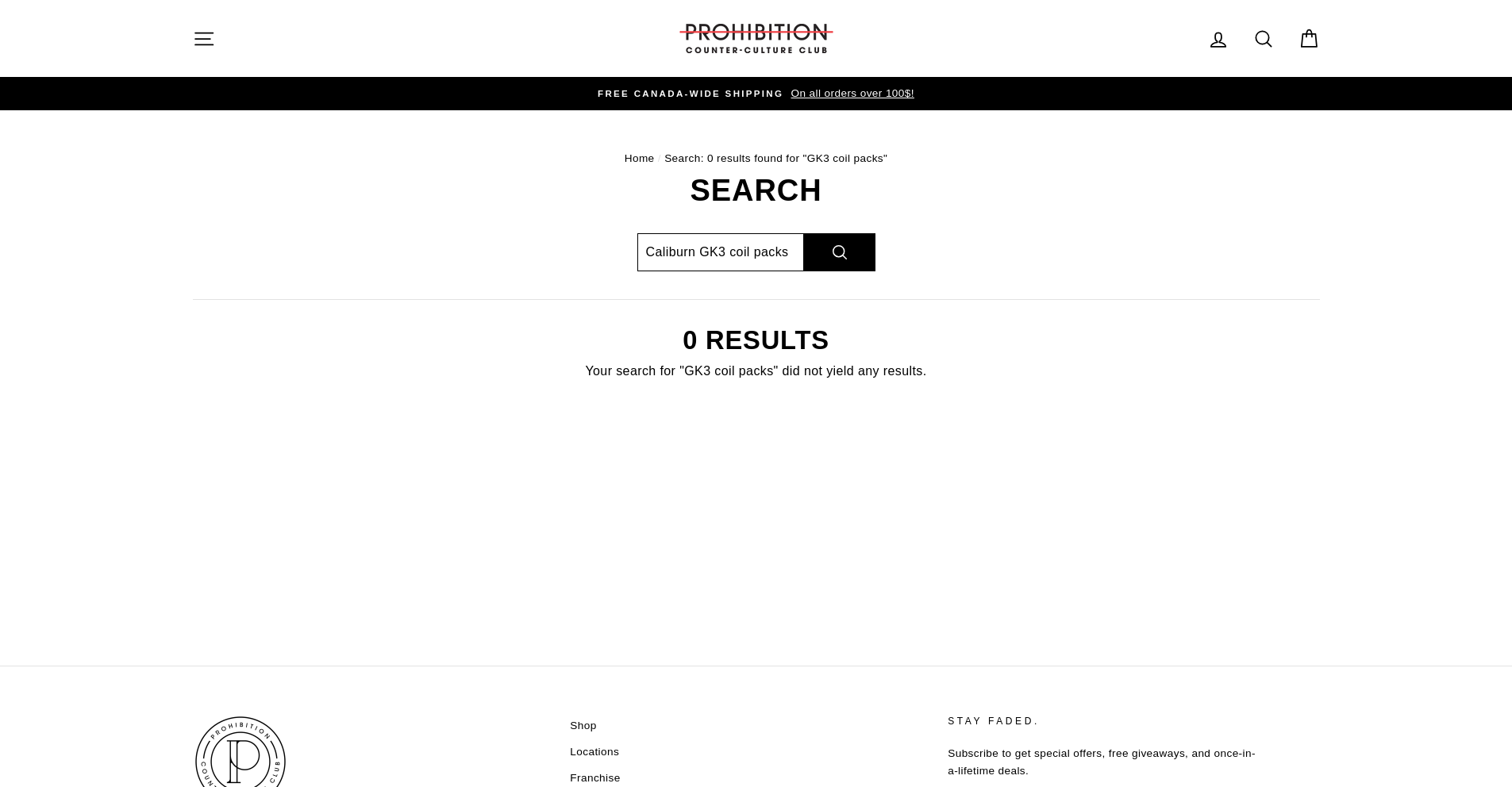
type input "Caliburn GK3 coil packs"
click at [804, 233] on button "Search" at bounding box center [840, 252] width 72 height 38
click at [727, 253] on input "Caliburn GK3 coil packs" at bounding box center [720, 252] width 167 height 38
drag, startPoint x: 707, startPoint y: 252, endPoint x: 735, endPoint y: 250, distance: 28.1
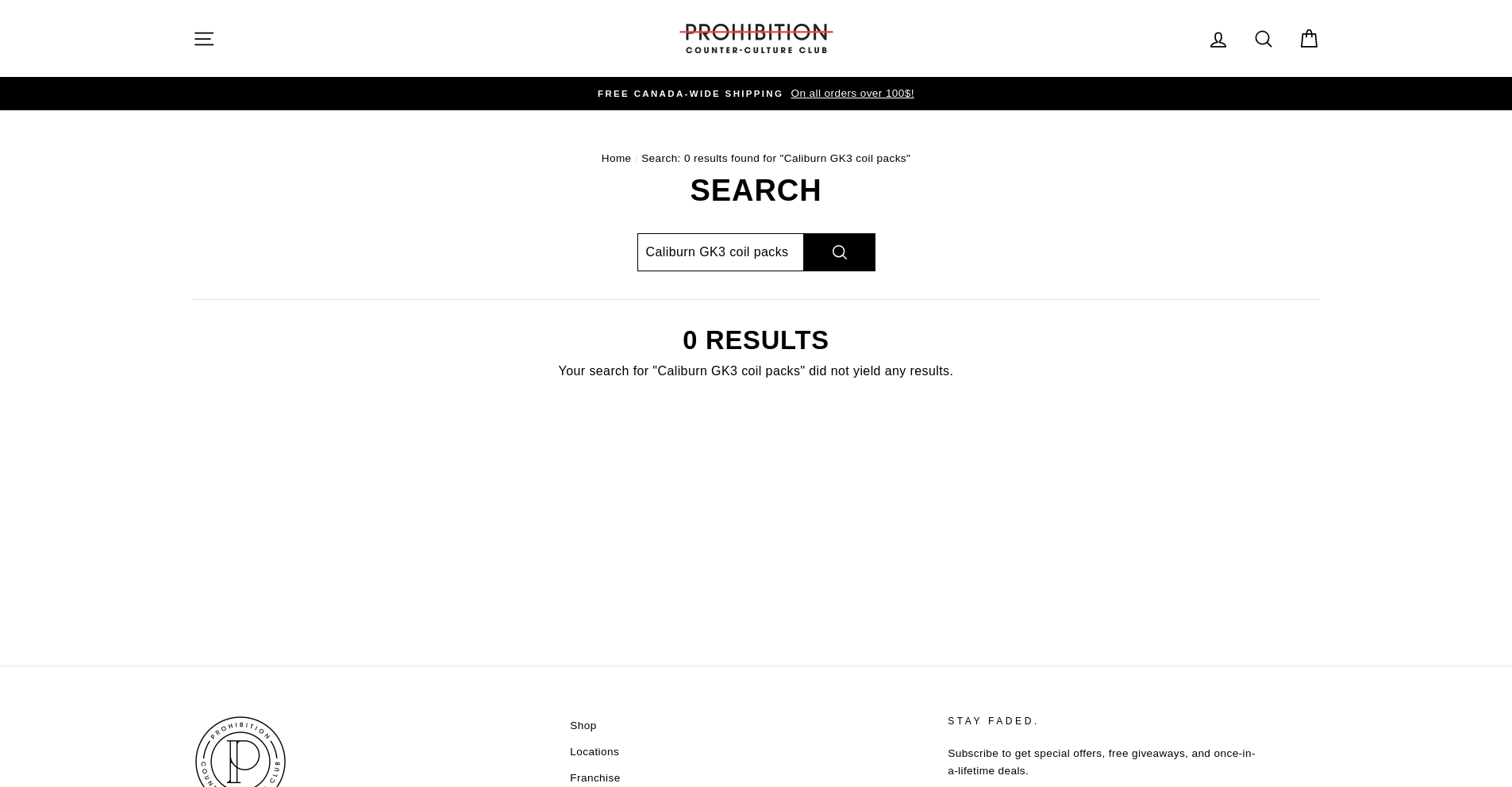
click at [714, 252] on input "Caliburn GK3 coil packs" at bounding box center [720, 252] width 167 height 38
click at [731, 251] on input "Caliburn GK3 coil packs" at bounding box center [720, 252] width 167 height 38
click at [724, 251] on input "Caliburn GK3 coil packs" at bounding box center [720, 252] width 167 height 38
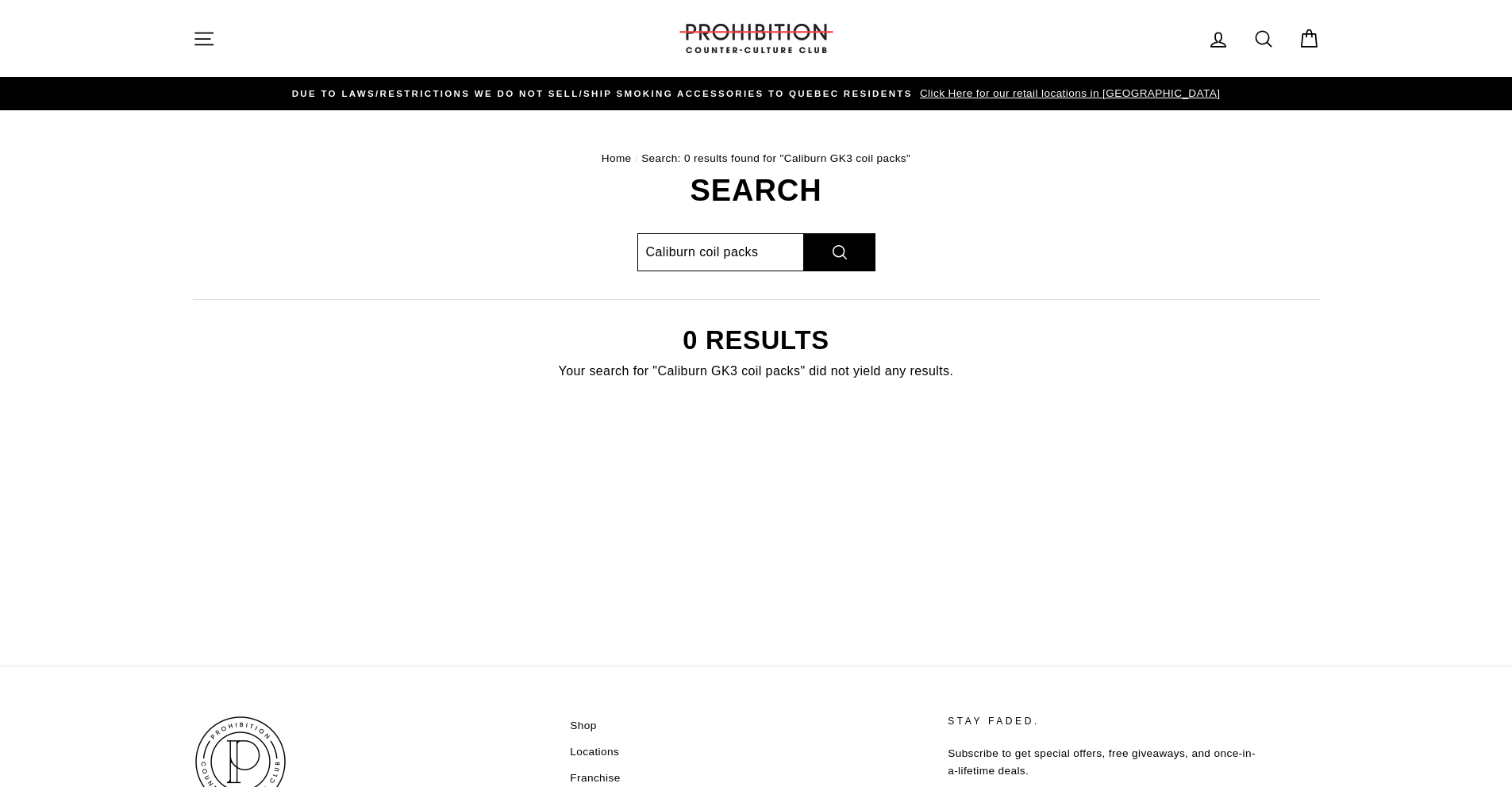
type input "Caliburn coil packs"
click at [804, 233] on button "Search" at bounding box center [840, 252] width 72 height 38
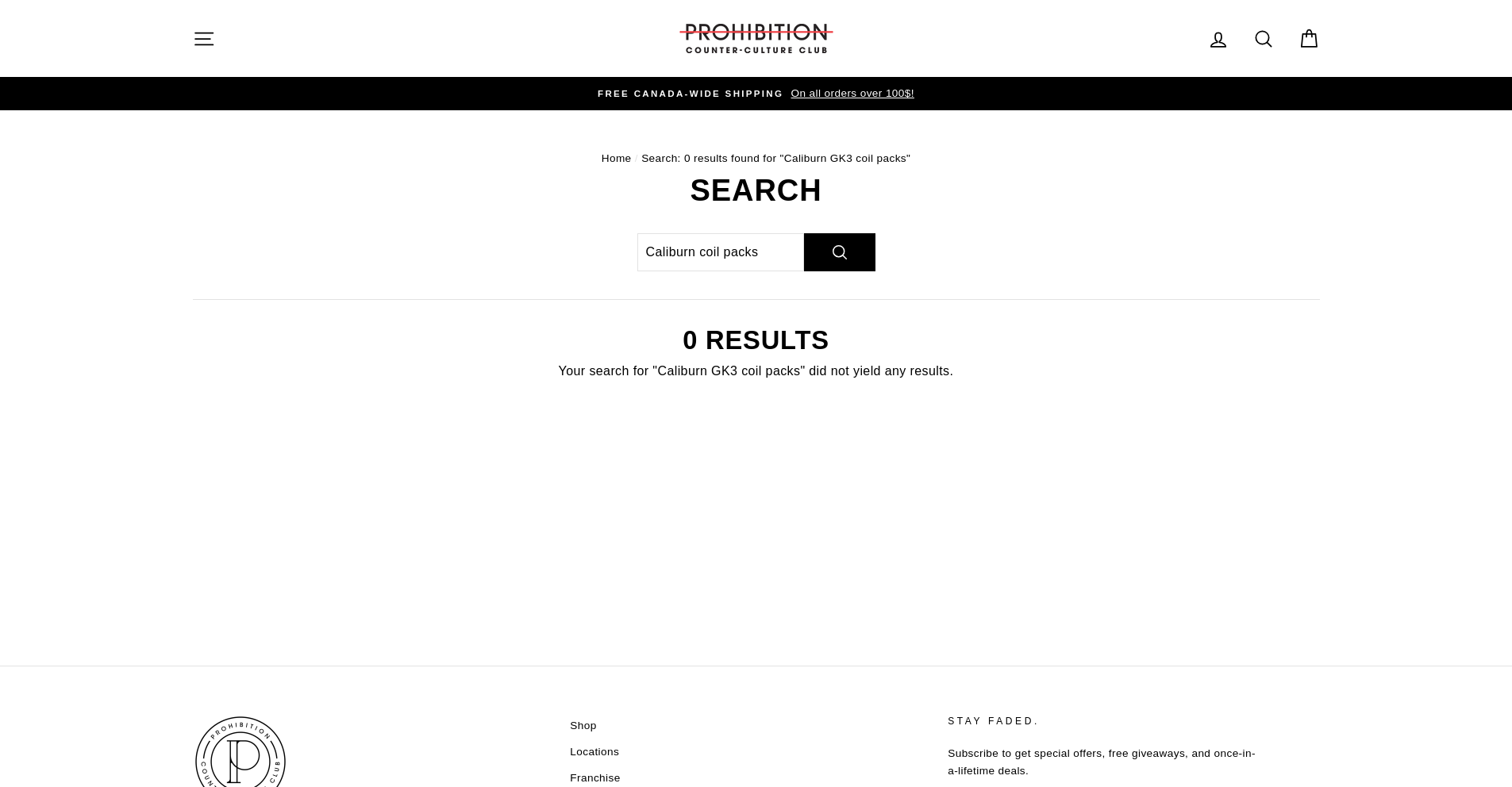
drag, startPoint x: 432, startPoint y: 447, endPoint x: 438, endPoint y: 440, distance: 9.2
drag, startPoint x: 701, startPoint y: 248, endPoint x: 705, endPoint y: 256, distance: 8.9
click at [701, 248] on input "Caliburn coil packs" at bounding box center [720, 252] width 167 height 38
type input "Caliburncoil packs"
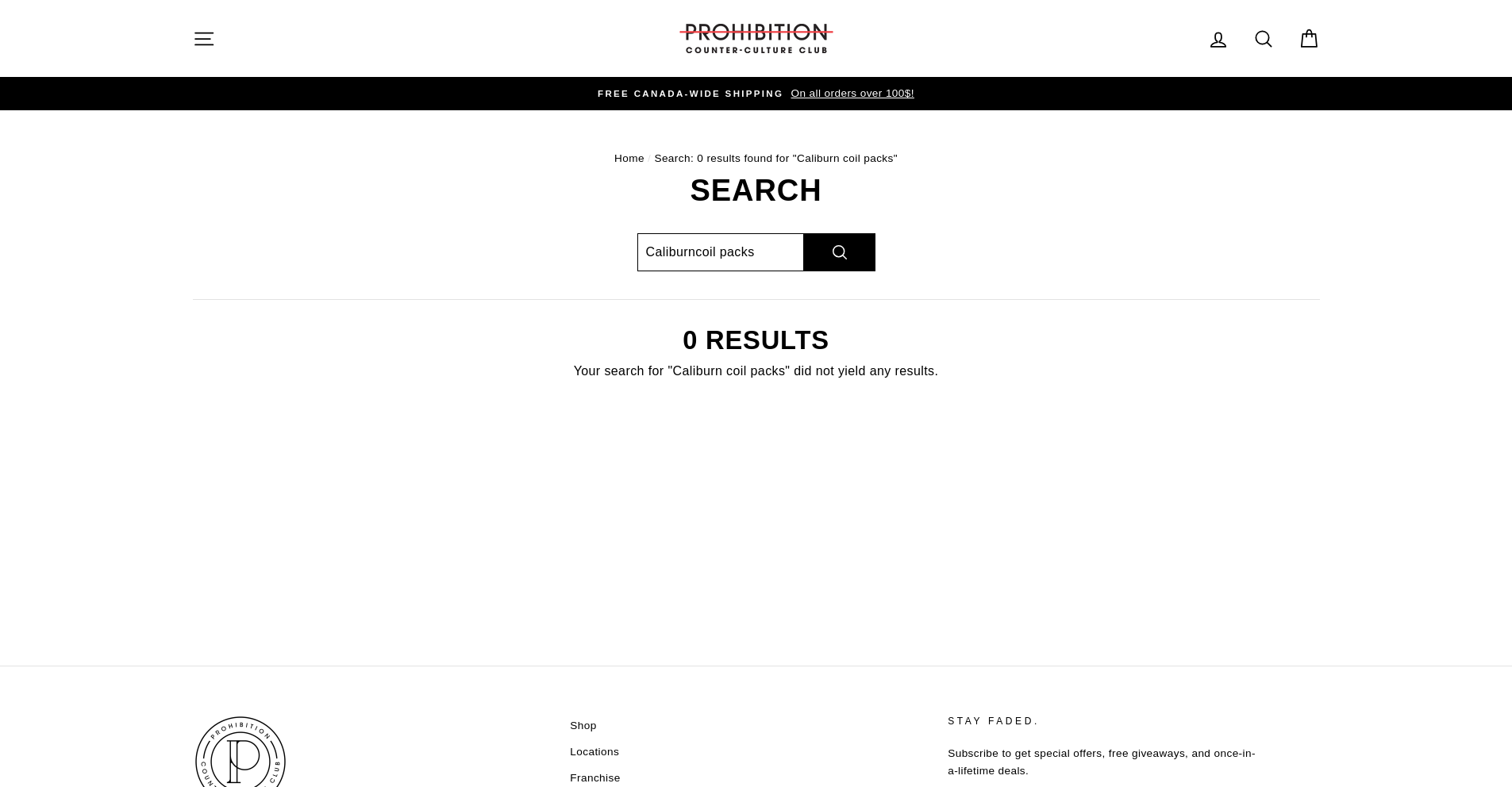
click at [804, 233] on button "Search" at bounding box center [840, 252] width 72 height 38
drag, startPoint x: 695, startPoint y: 250, endPoint x: 750, endPoint y: 311, distance: 82.1
click at [696, 250] on input "Caliburncoil packs" at bounding box center [720, 252] width 167 height 38
click at [756, 247] on input "Caliburn coil packs" at bounding box center [720, 252] width 167 height 38
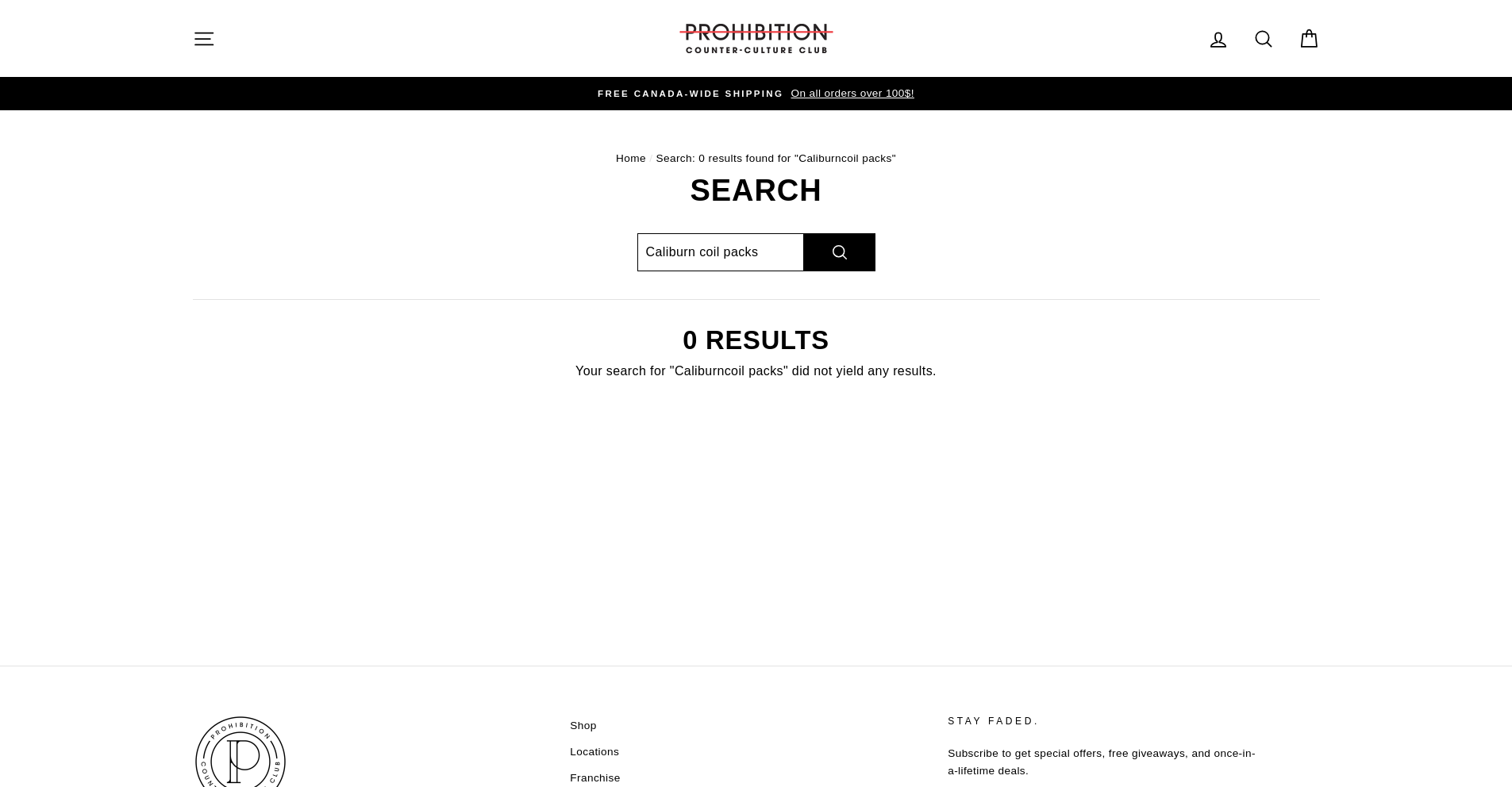
drag, startPoint x: 743, startPoint y: 247, endPoint x: 698, endPoint y: 246, distance: 45.0
click at [698, 246] on input "Caliburn coil packs" at bounding box center [720, 252] width 167 height 38
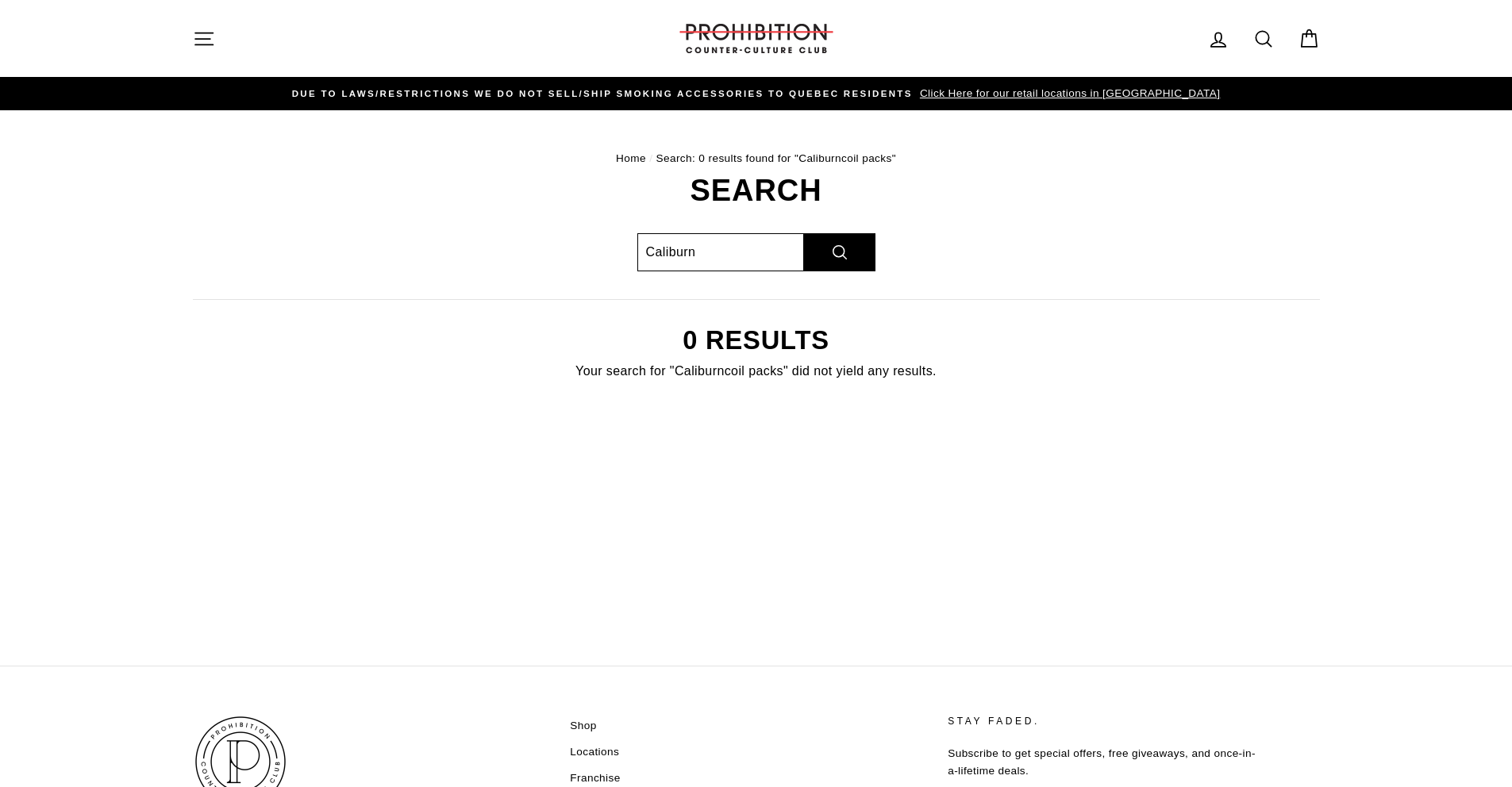
type input "Caliburn"
click at [804, 233] on button "Search" at bounding box center [840, 252] width 72 height 38
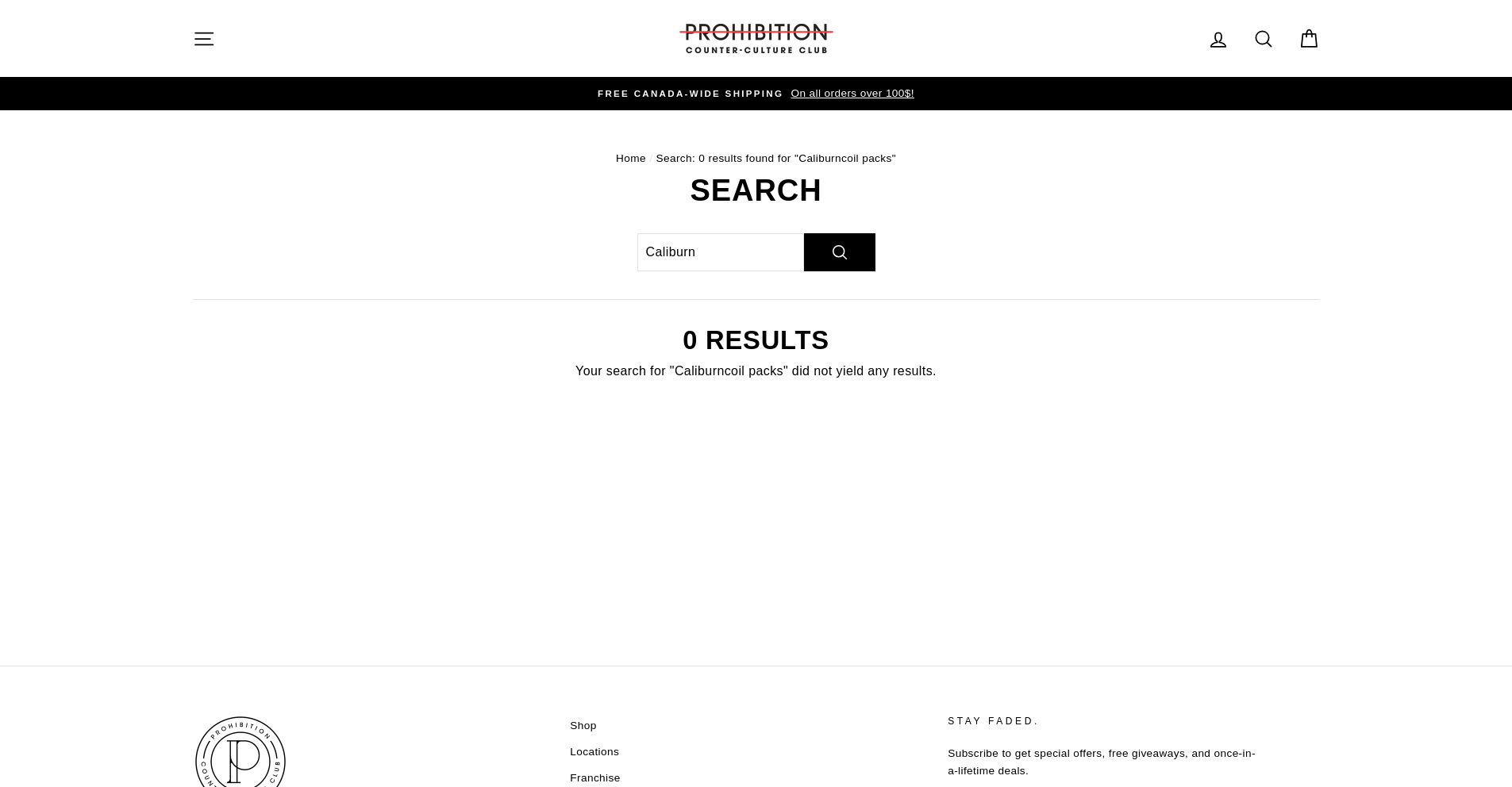
drag, startPoint x: 436, startPoint y: 471, endPoint x: 440, endPoint y: 450, distance: 21.4
drag, startPoint x: 149, startPoint y: 627, endPoint x: 182, endPoint y: 587, distance: 51.9
